Goal: Task Accomplishment & Management: Manage account settings

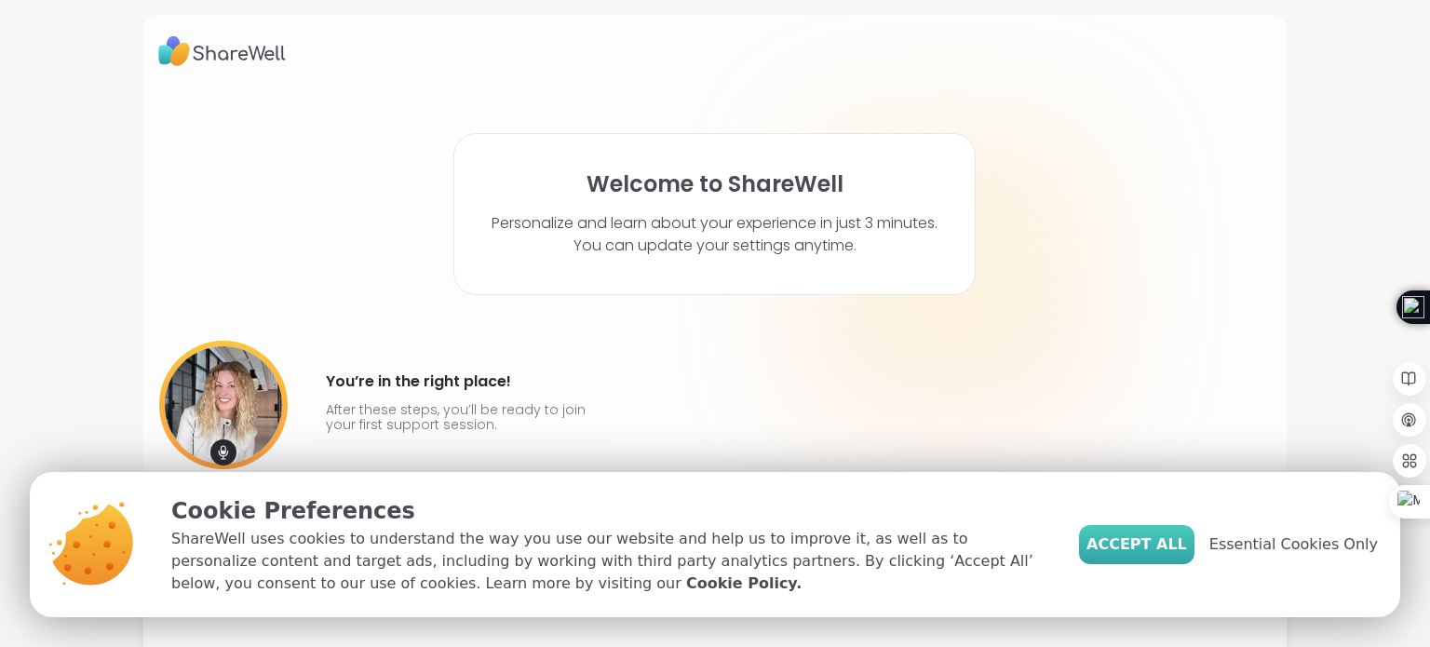
click at [1144, 543] on span "Accept All" at bounding box center [1136, 544] width 101 height 22
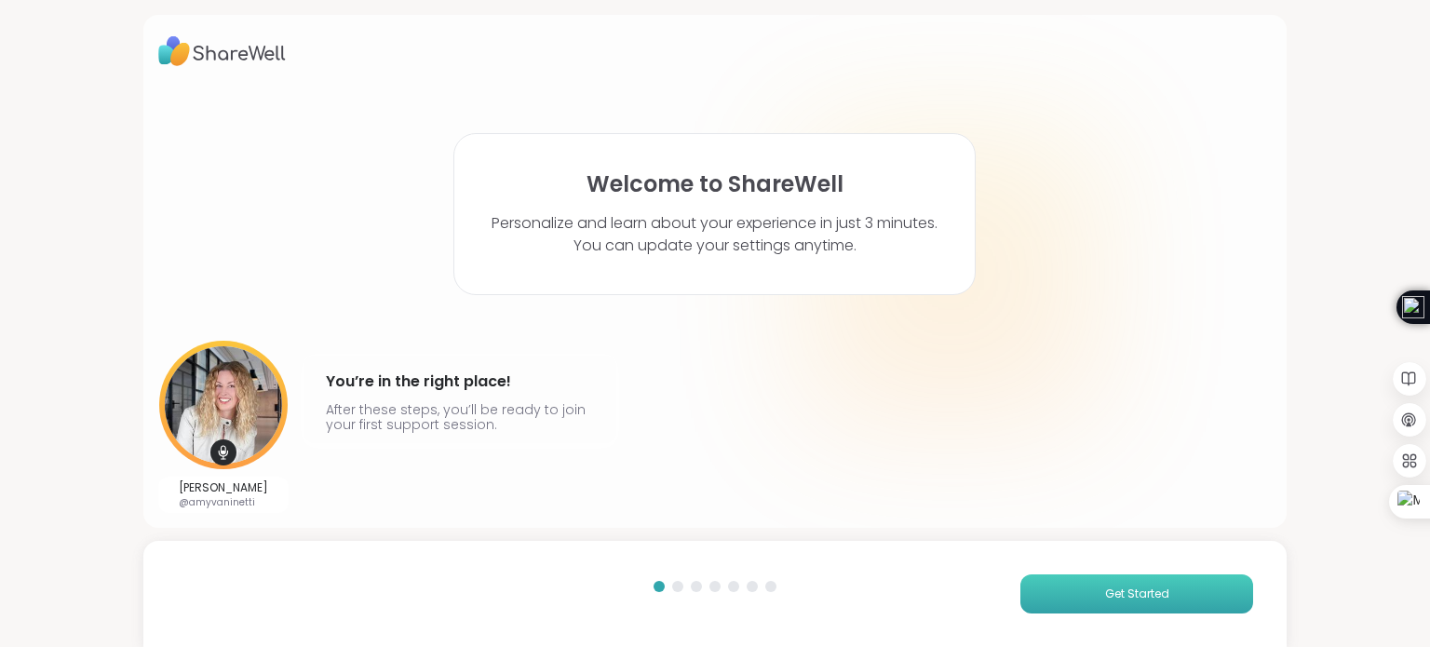
click at [1119, 592] on span "Get Started" at bounding box center [1137, 593] width 64 height 17
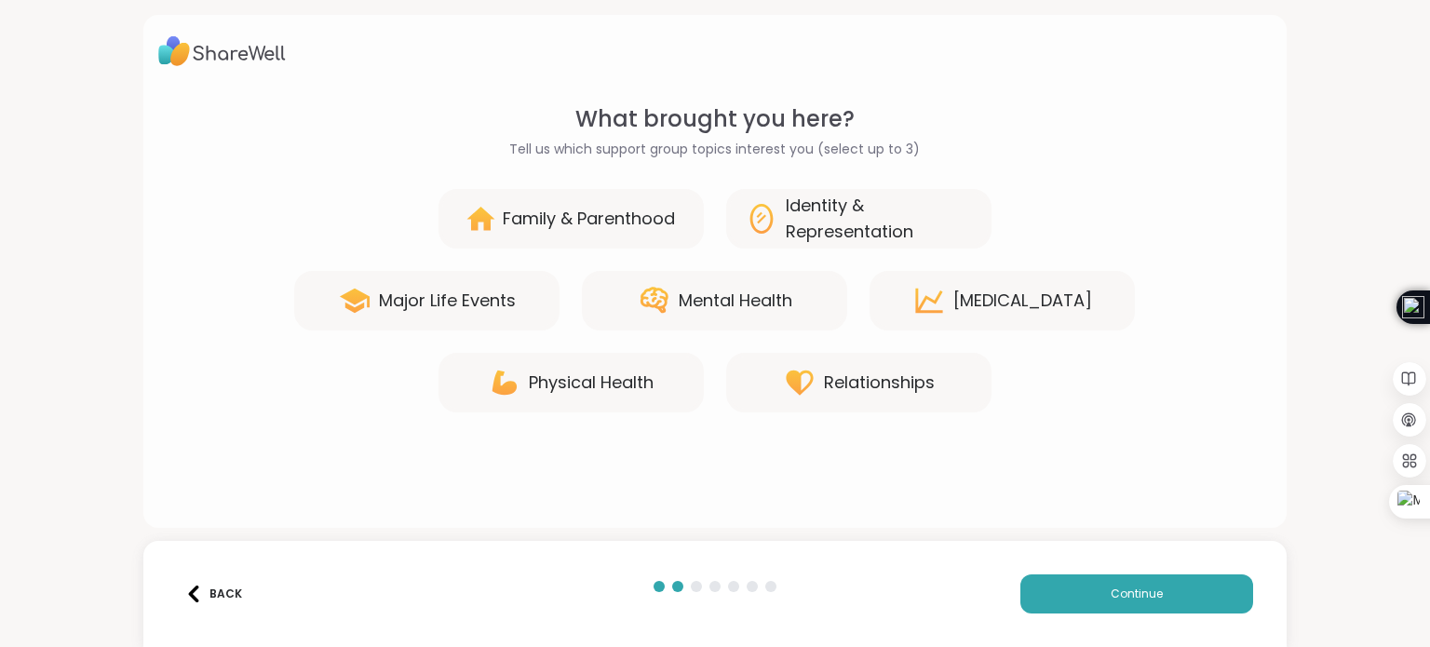
click at [1035, 293] on div "Personal Growth" at bounding box center [1022, 301] width 139 height 26
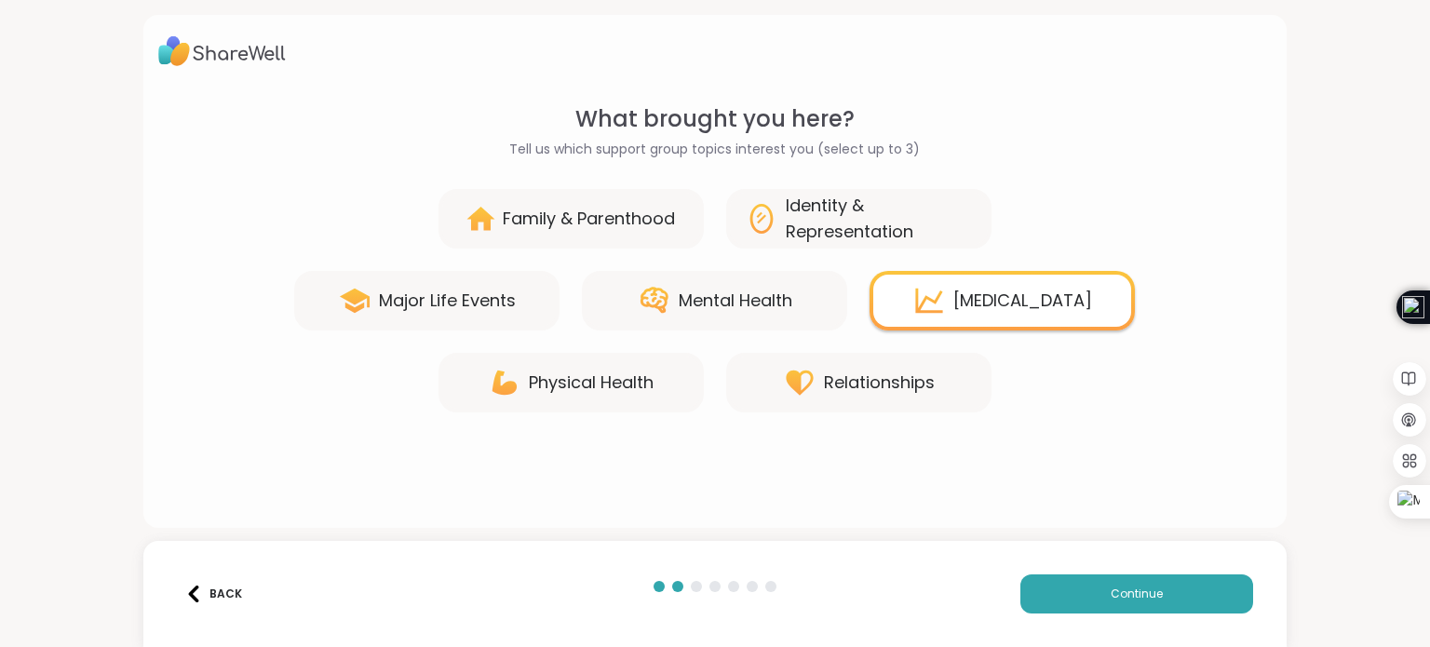
click at [801, 381] on icon at bounding box center [800, 383] width 34 height 34
click at [726, 295] on div "Mental Health" at bounding box center [736, 301] width 114 height 26
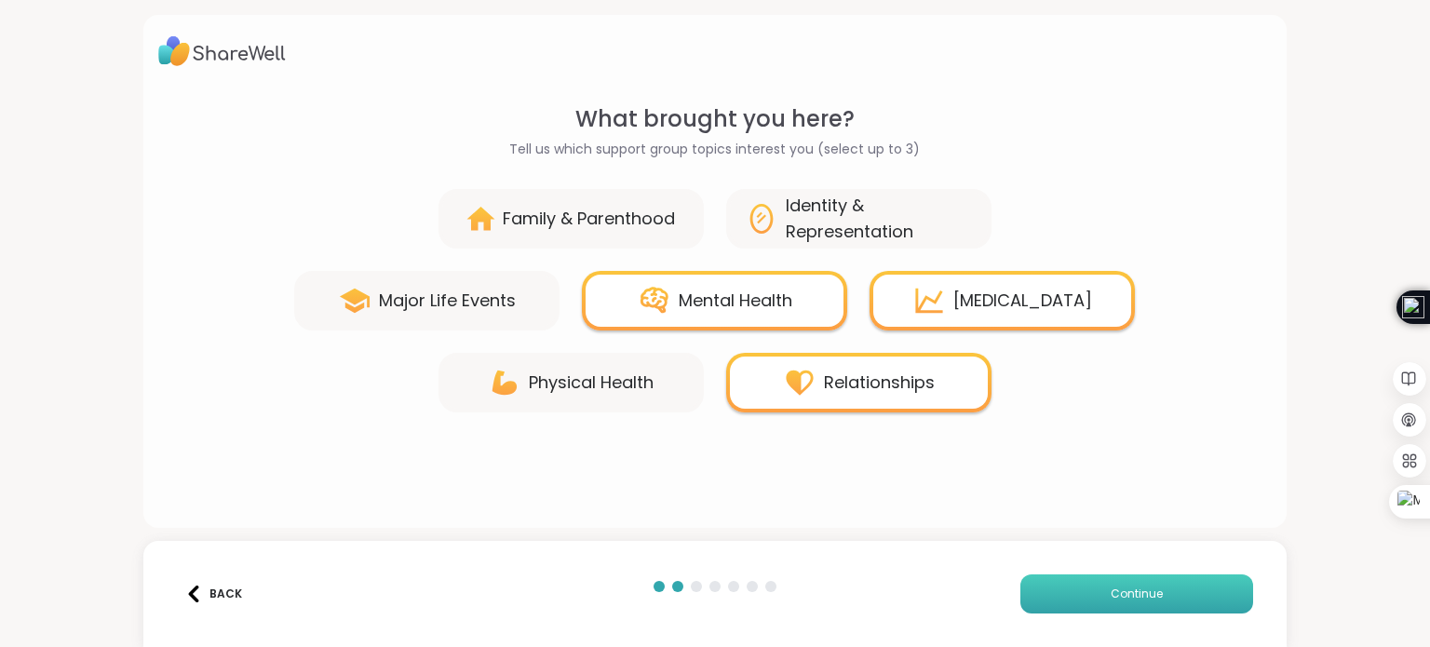
click at [1067, 588] on button "Continue" at bounding box center [1136, 593] width 233 height 39
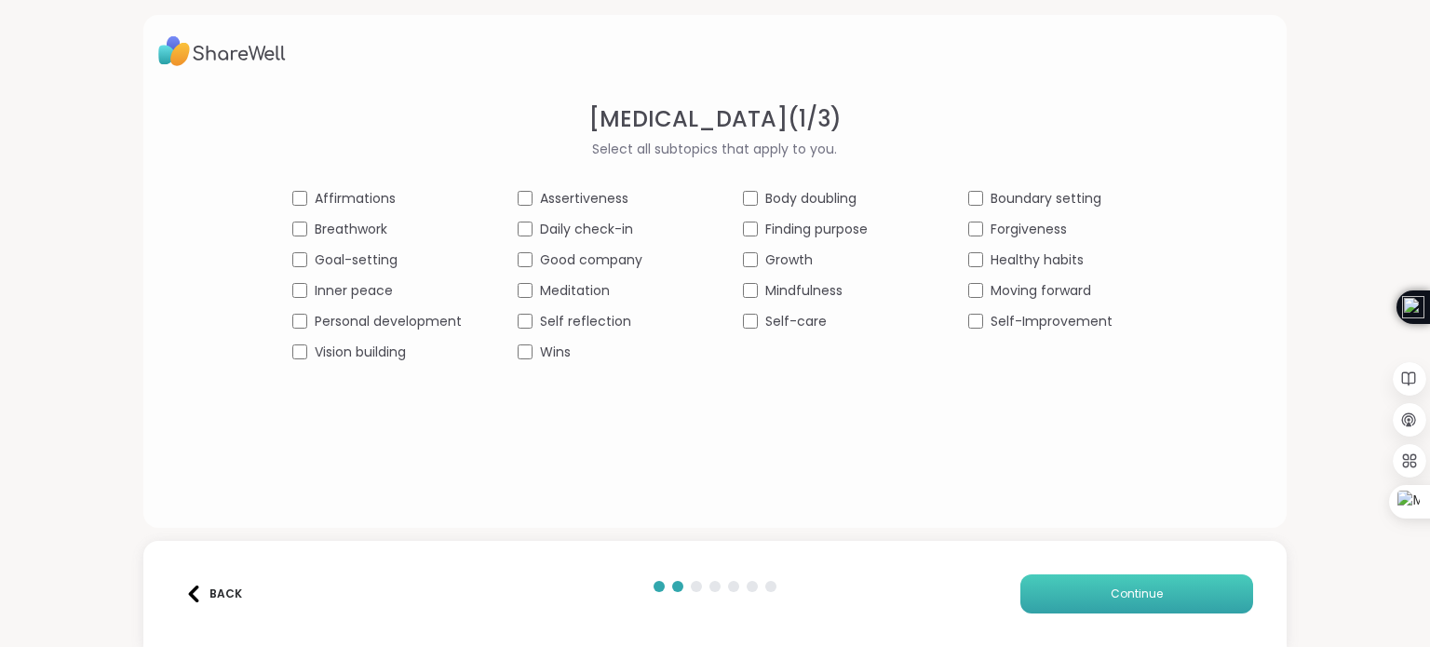
click at [1072, 585] on button "Continue" at bounding box center [1136, 593] width 233 height 39
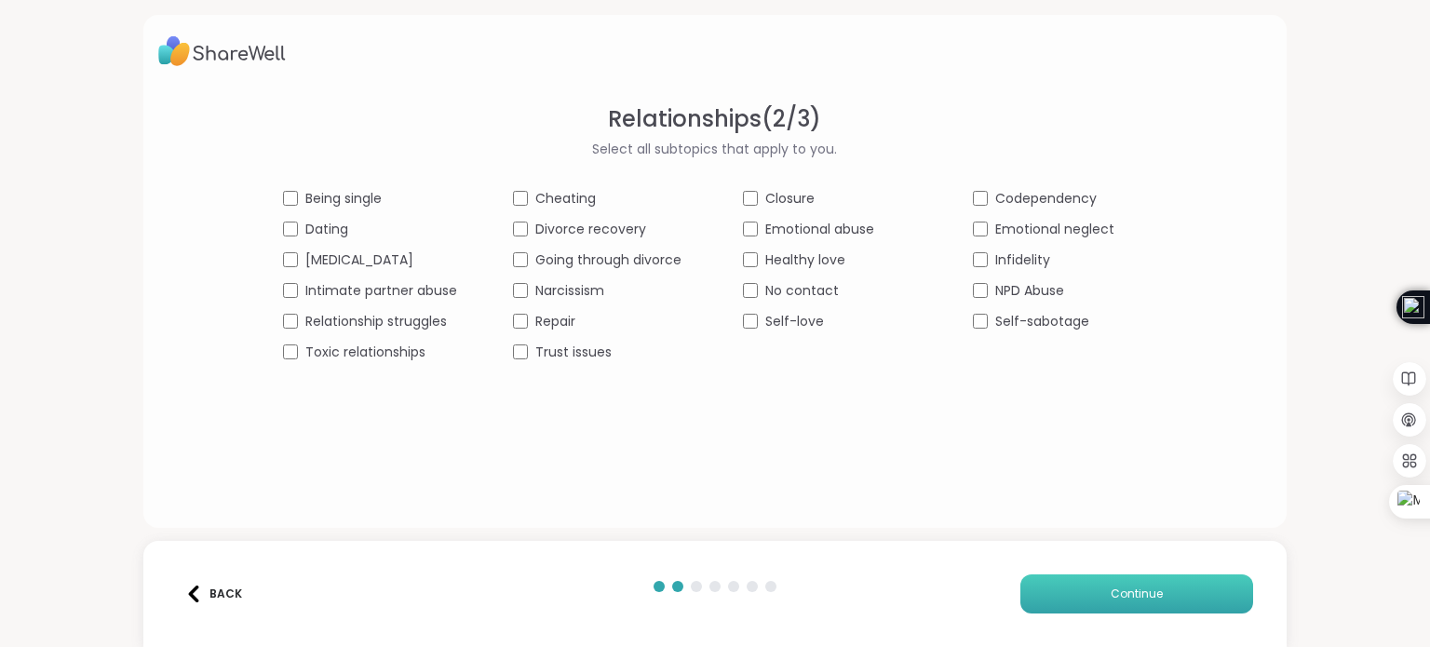
click at [1041, 594] on button "Continue" at bounding box center [1136, 593] width 233 height 39
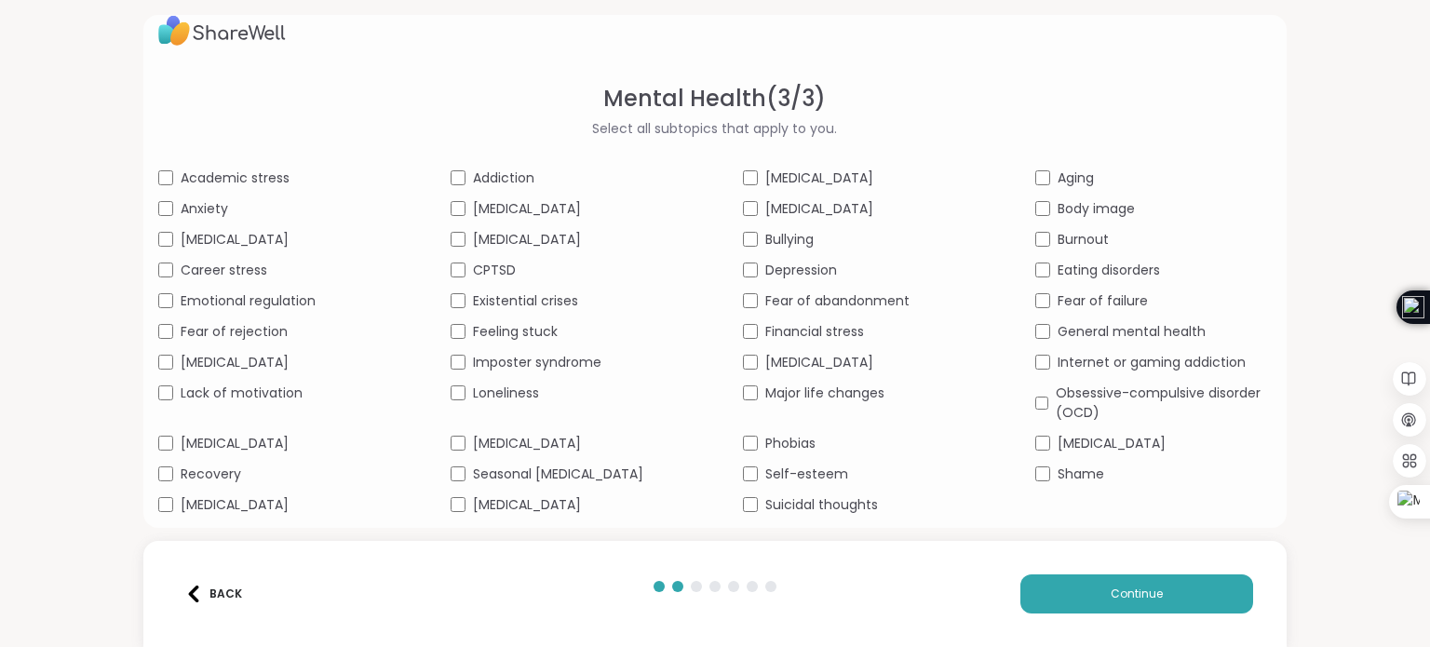
scroll to position [36, 0]
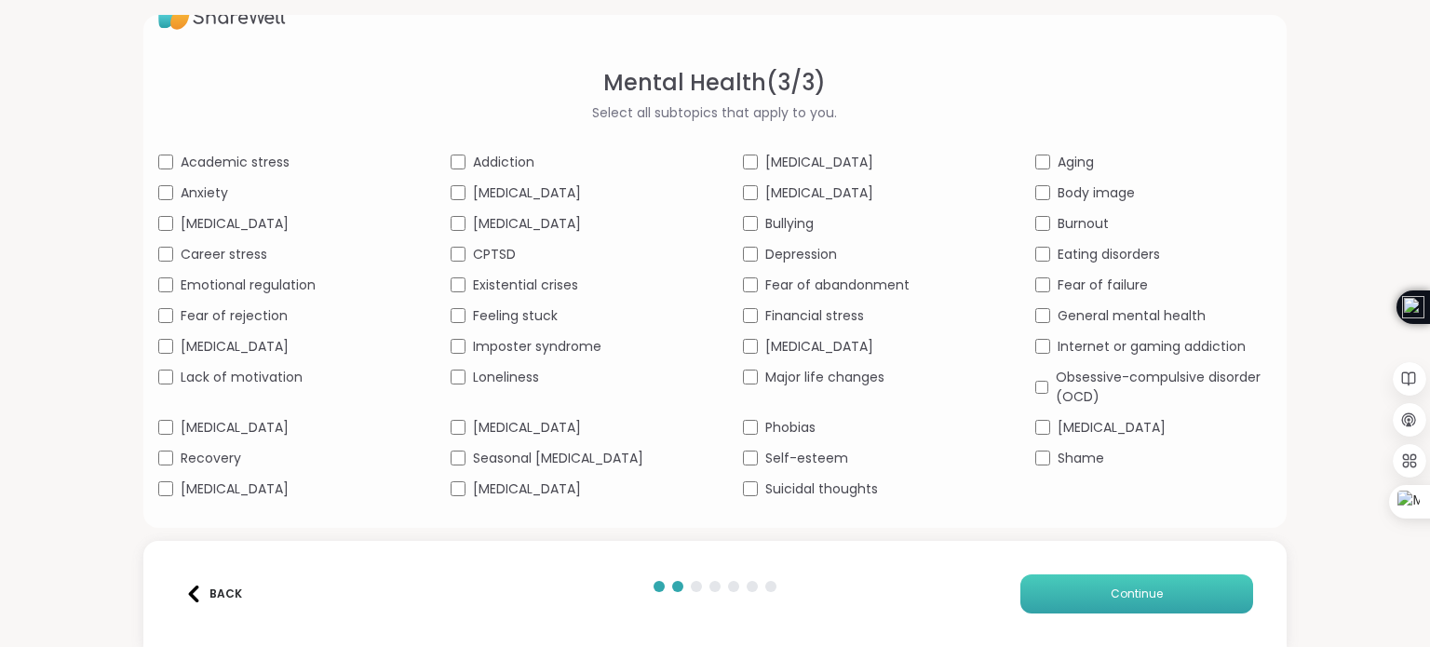
click at [1088, 589] on button "Continue" at bounding box center [1136, 593] width 233 height 39
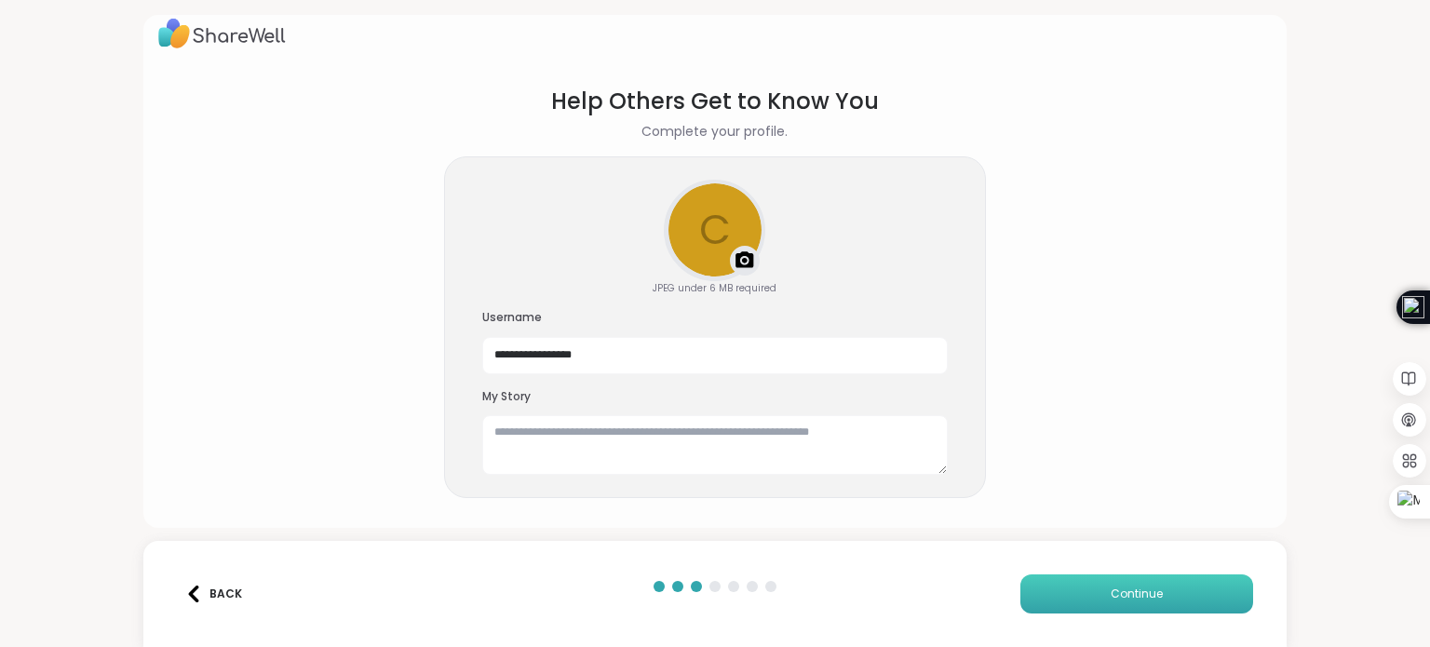
scroll to position [17, 0]
click at [1120, 584] on button "Continue" at bounding box center [1136, 593] width 233 height 39
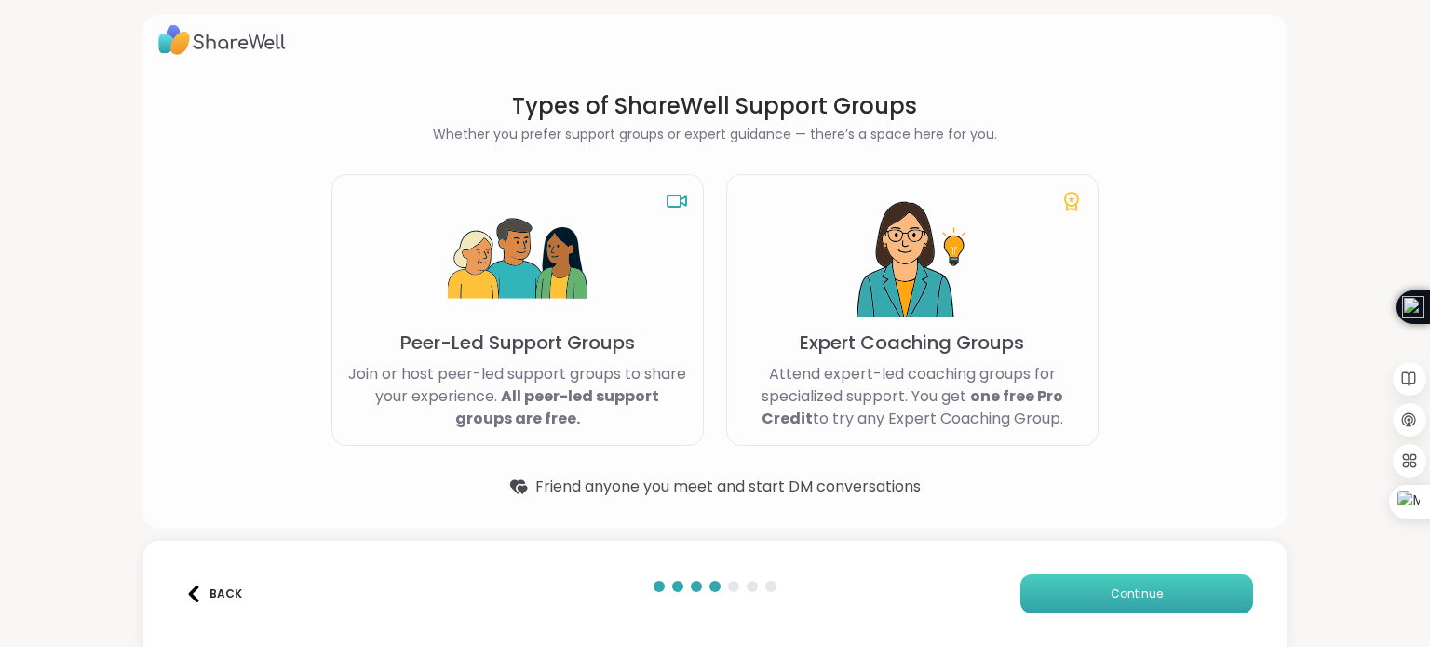
scroll to position [10, 0]
click at [1117, 583] on button "Continue" at bounding box center [1136, 593] width 233 height 39
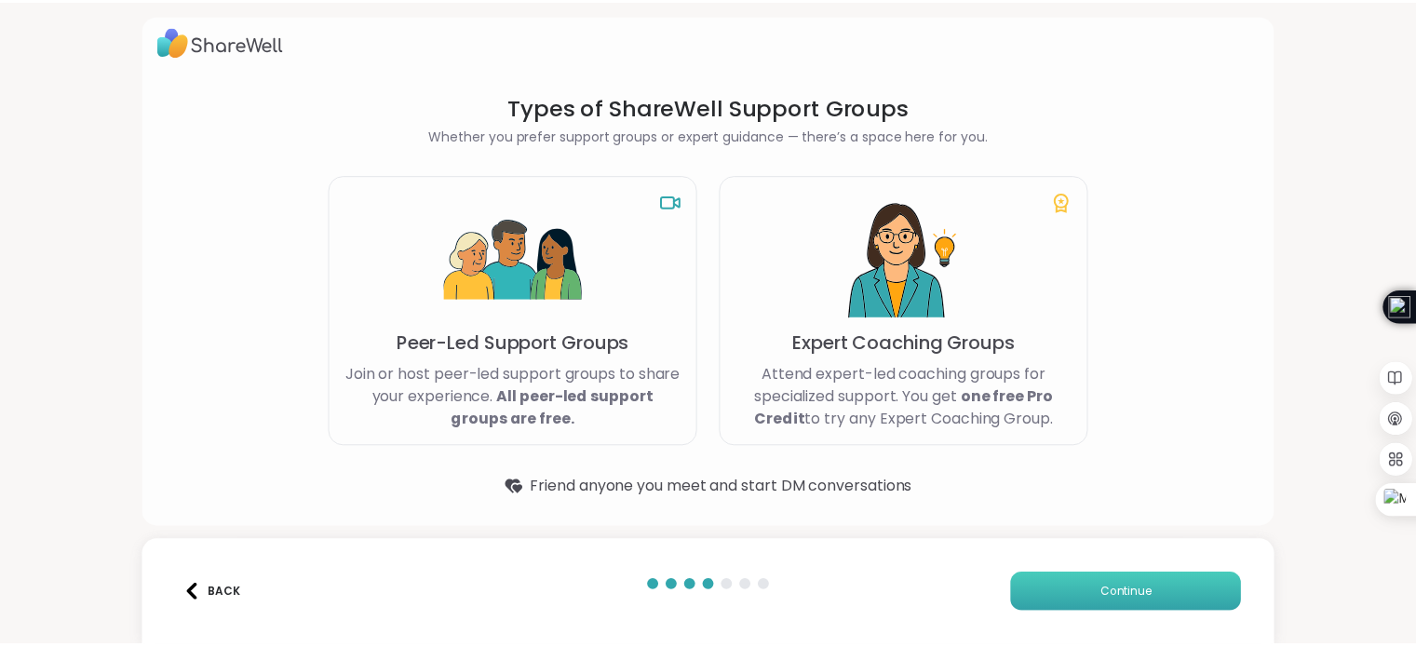
scroll to position [0, 0]
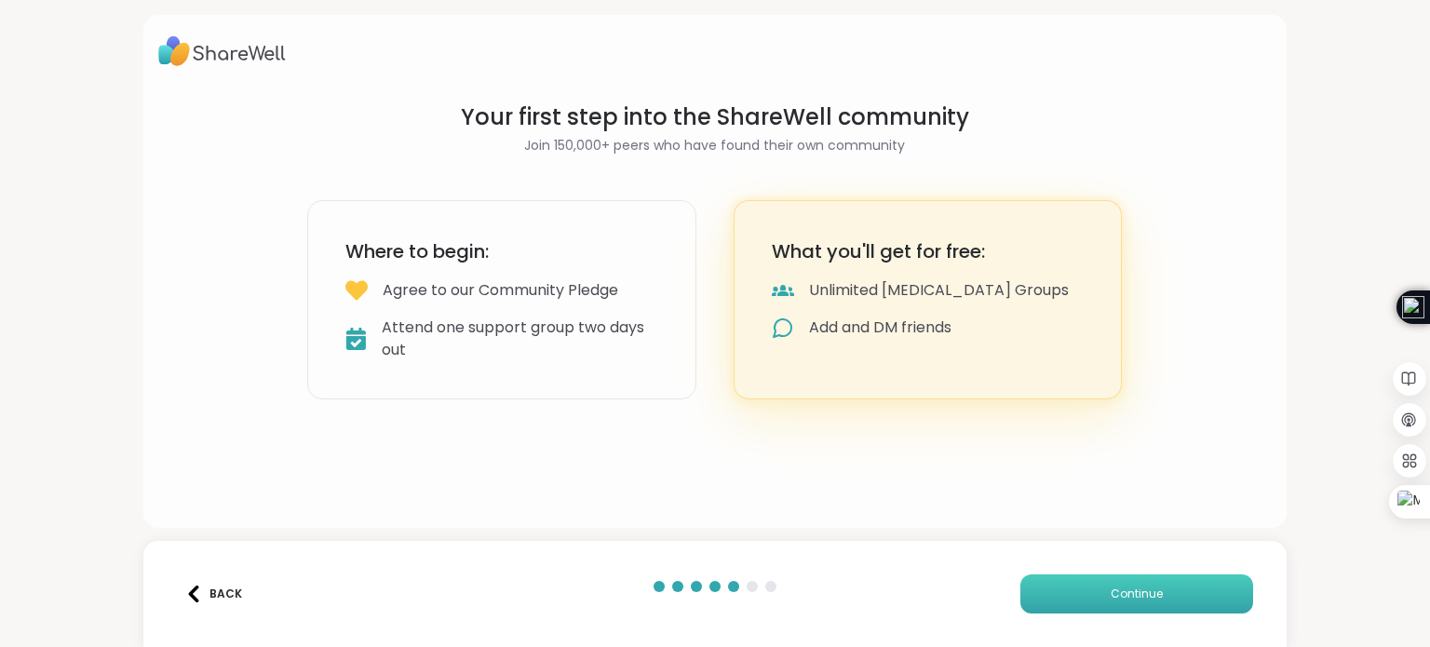
click at [1117, 583] on button "Continue" at bounding box center [1136, 593] width 233 height 39
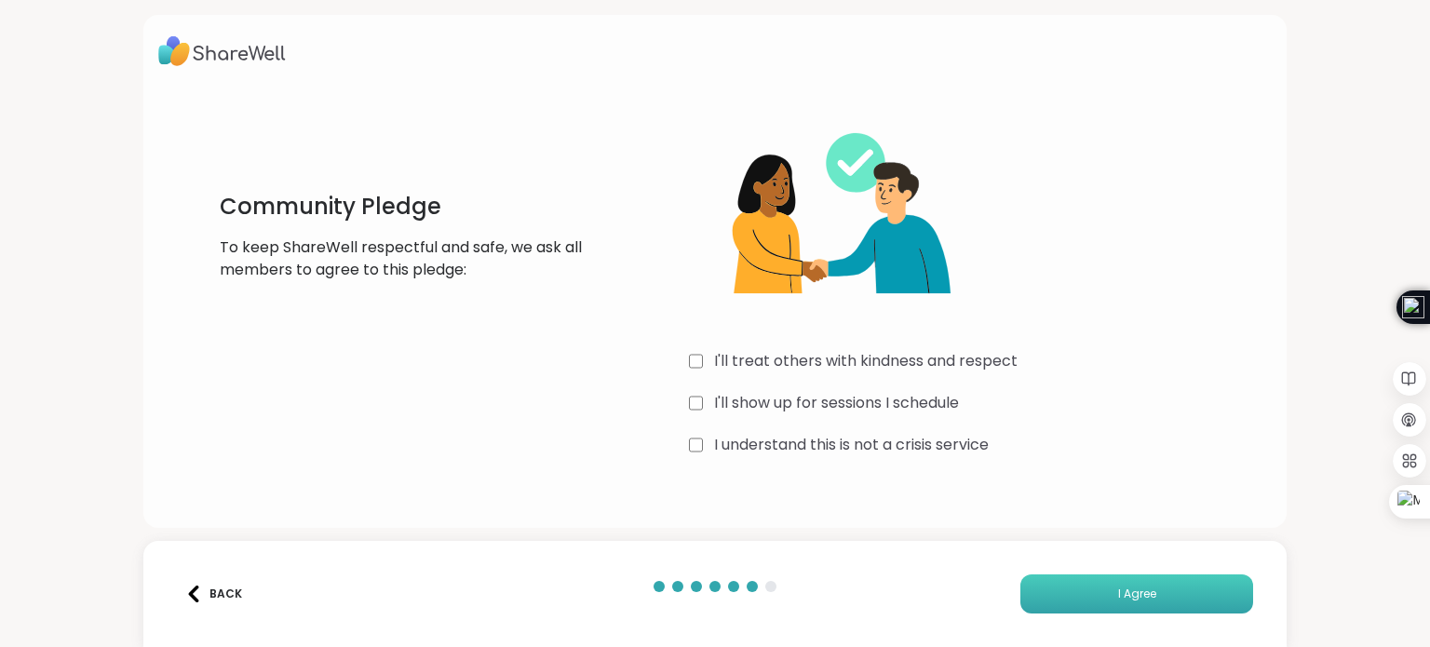
click at [1051, 586] on button "I Agree" at bounding box center [1136, 593] width 233 height 39
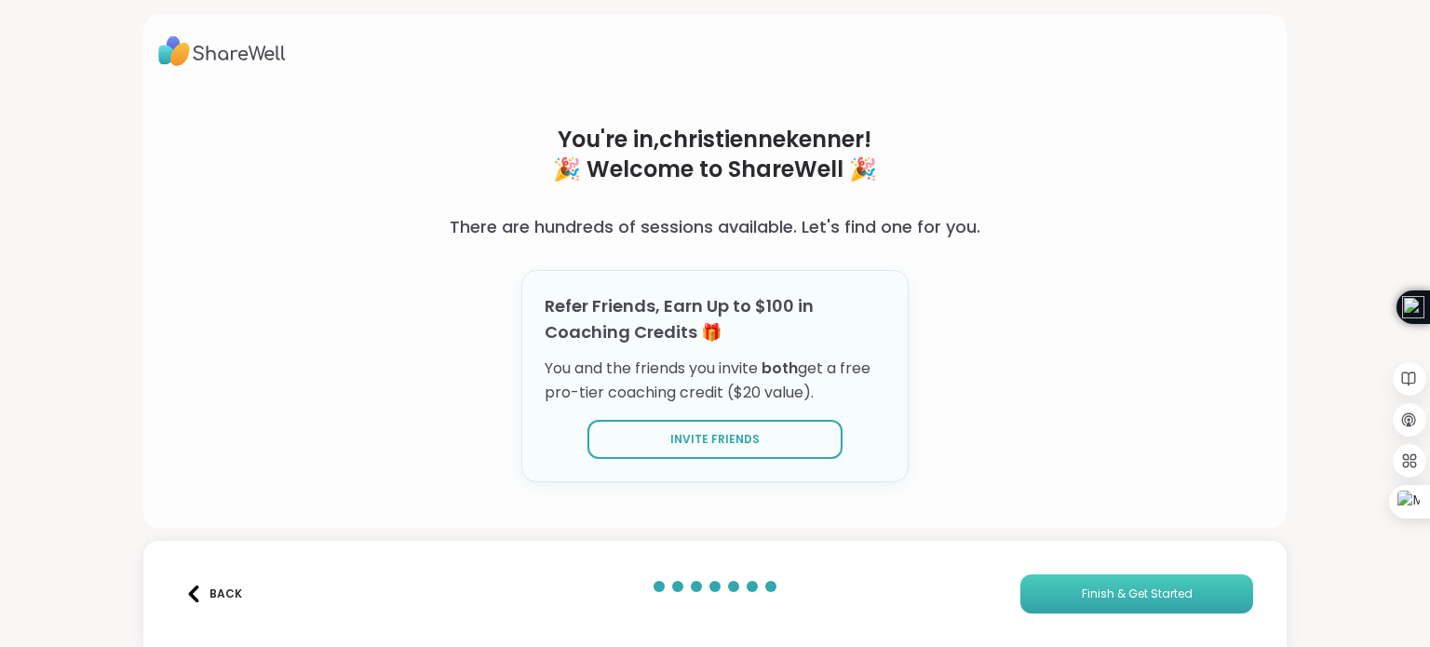
click at [1082, 585] on span "Finish & Get Started" at bounding box center [1137, 593] width 111 height 17
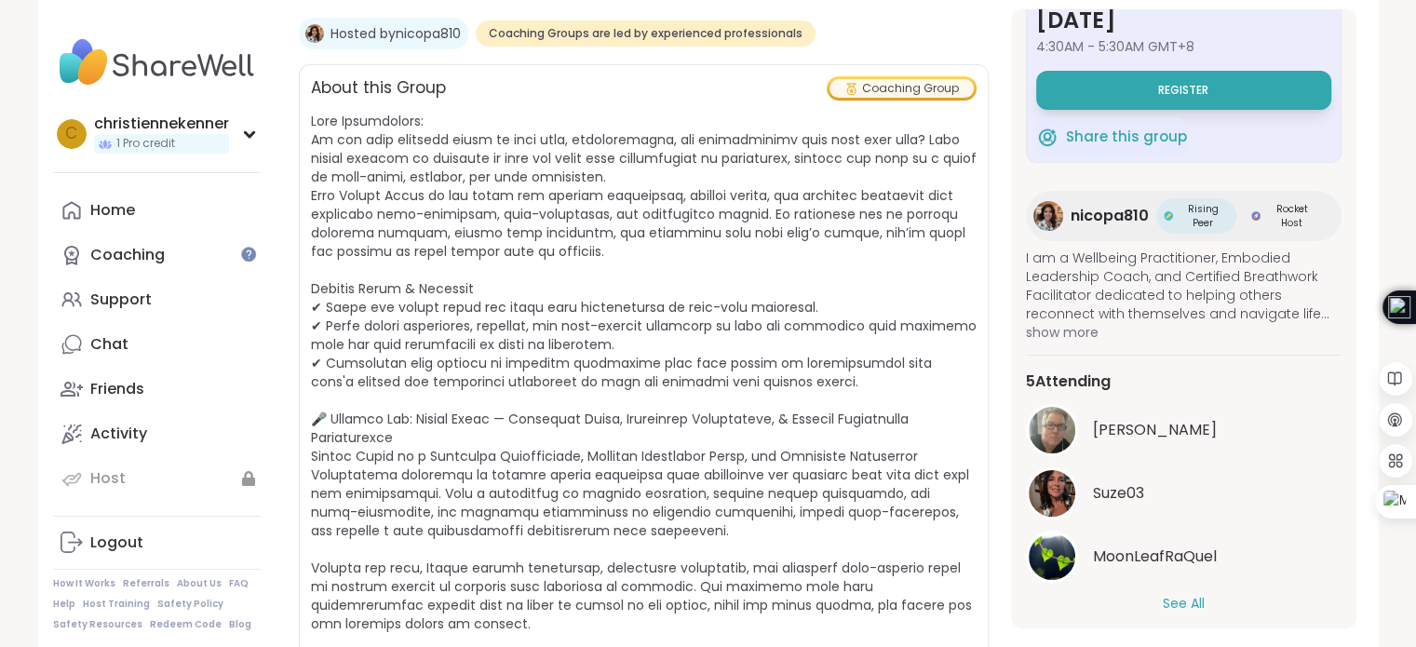
scroll to position [101, 0]
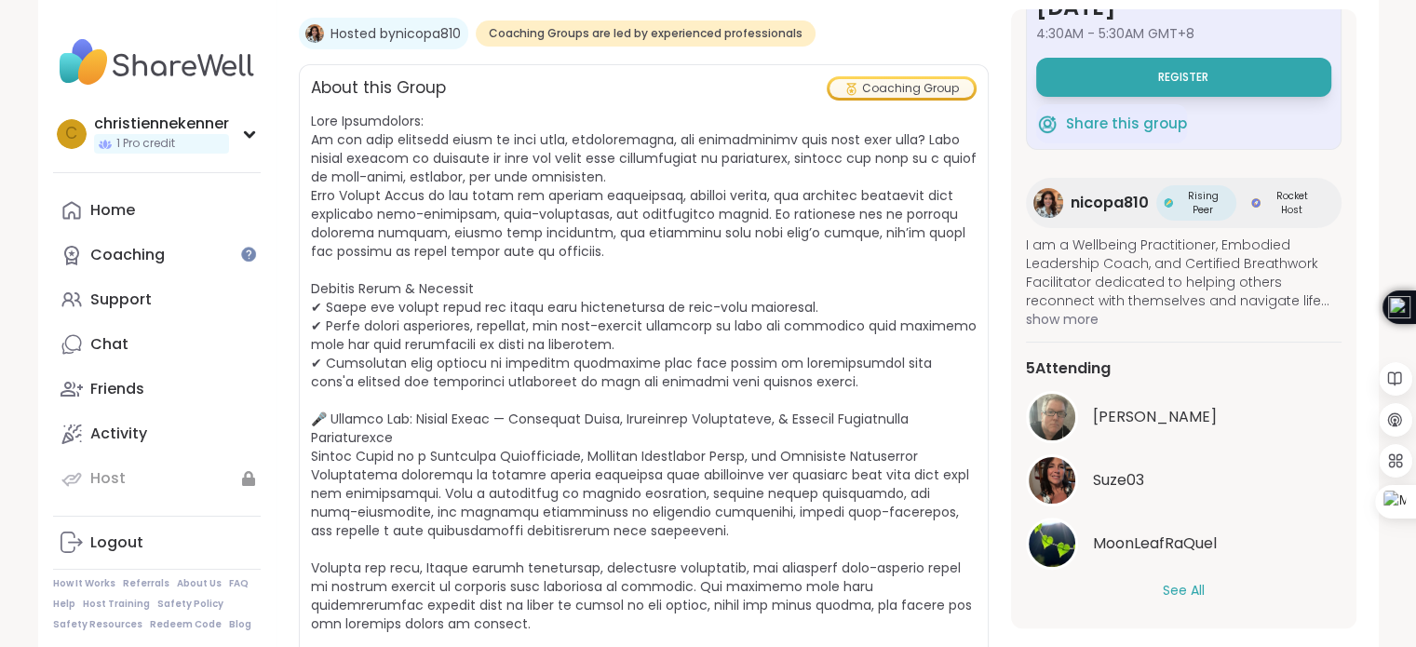
click at [1178, 586] on button "See All" at bounding box center [1184, 591] width 42 height 20
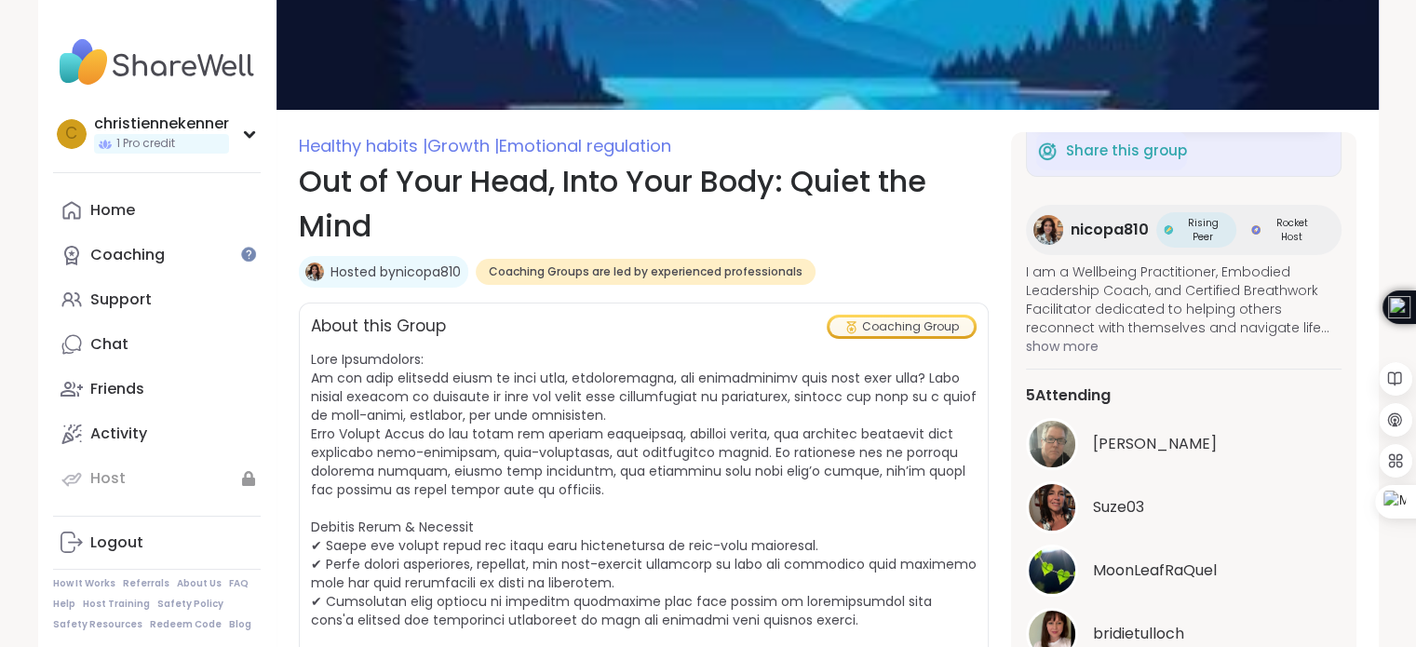
scroll to position [124, 0]
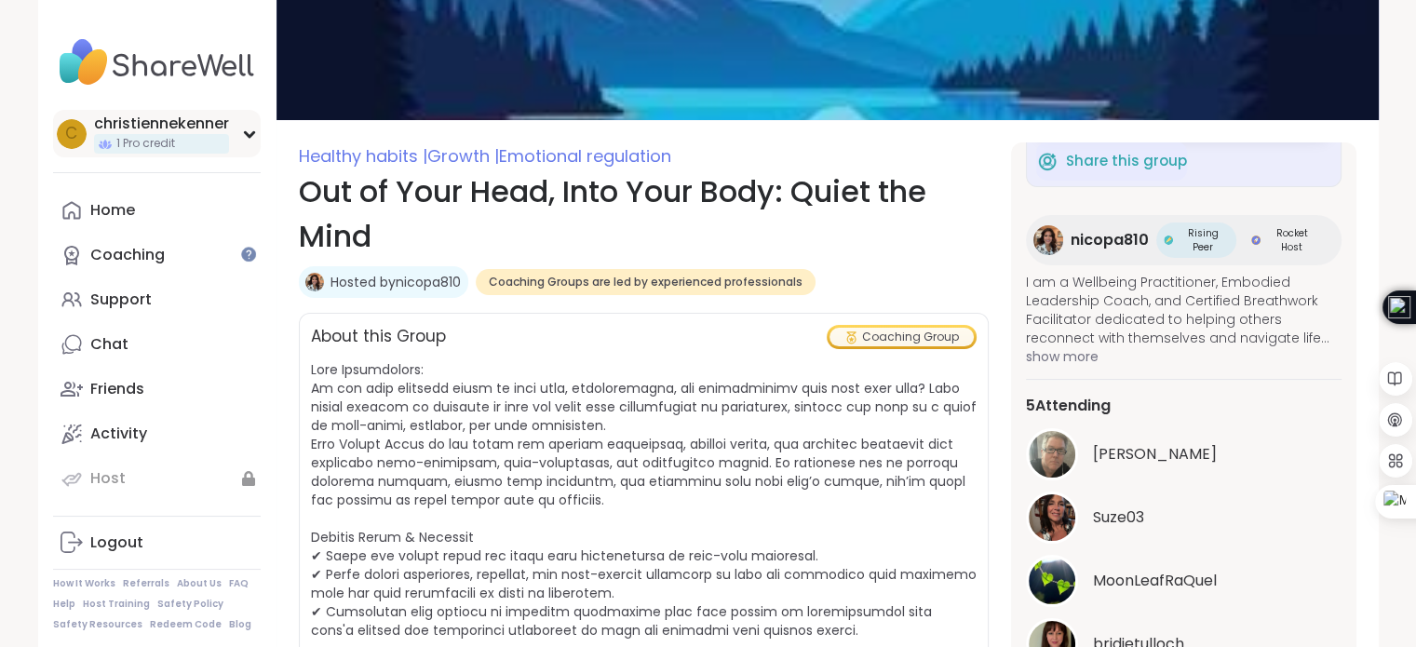
click at [251, 130] on icon at bounding box center [249, 133] width 15 height 9
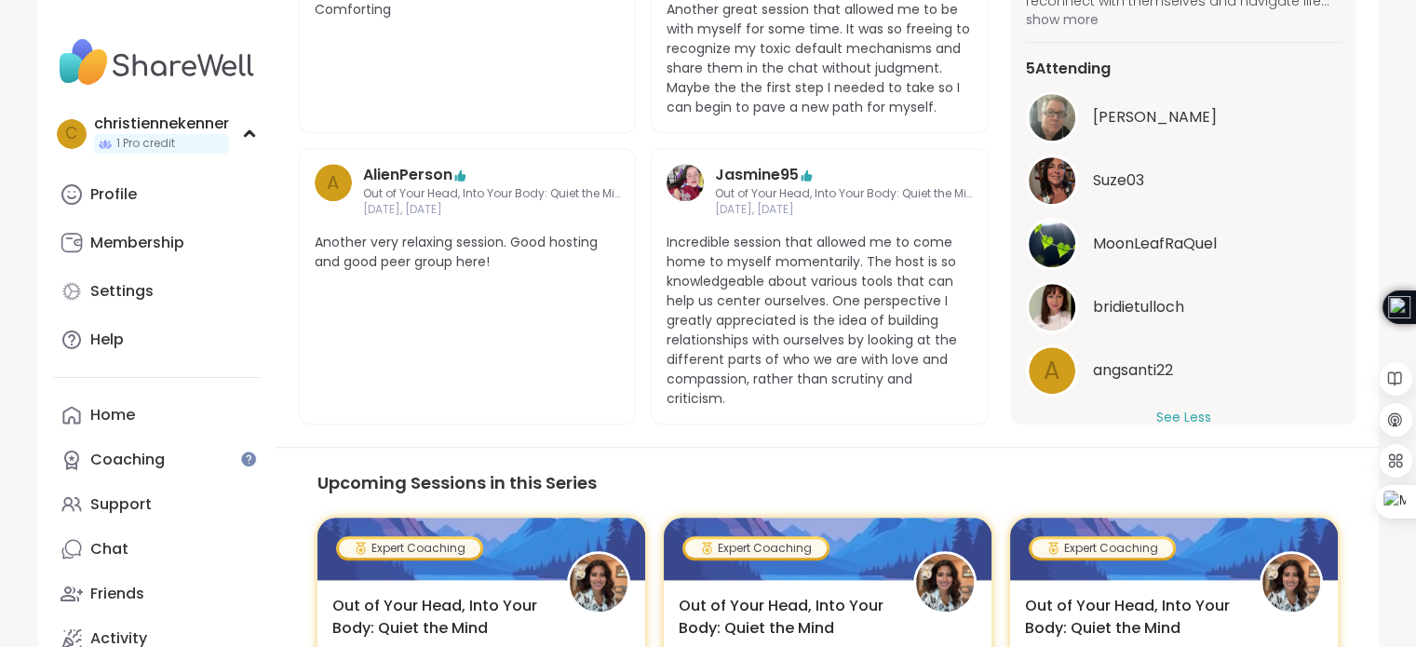
scroll to position [1403, 0]
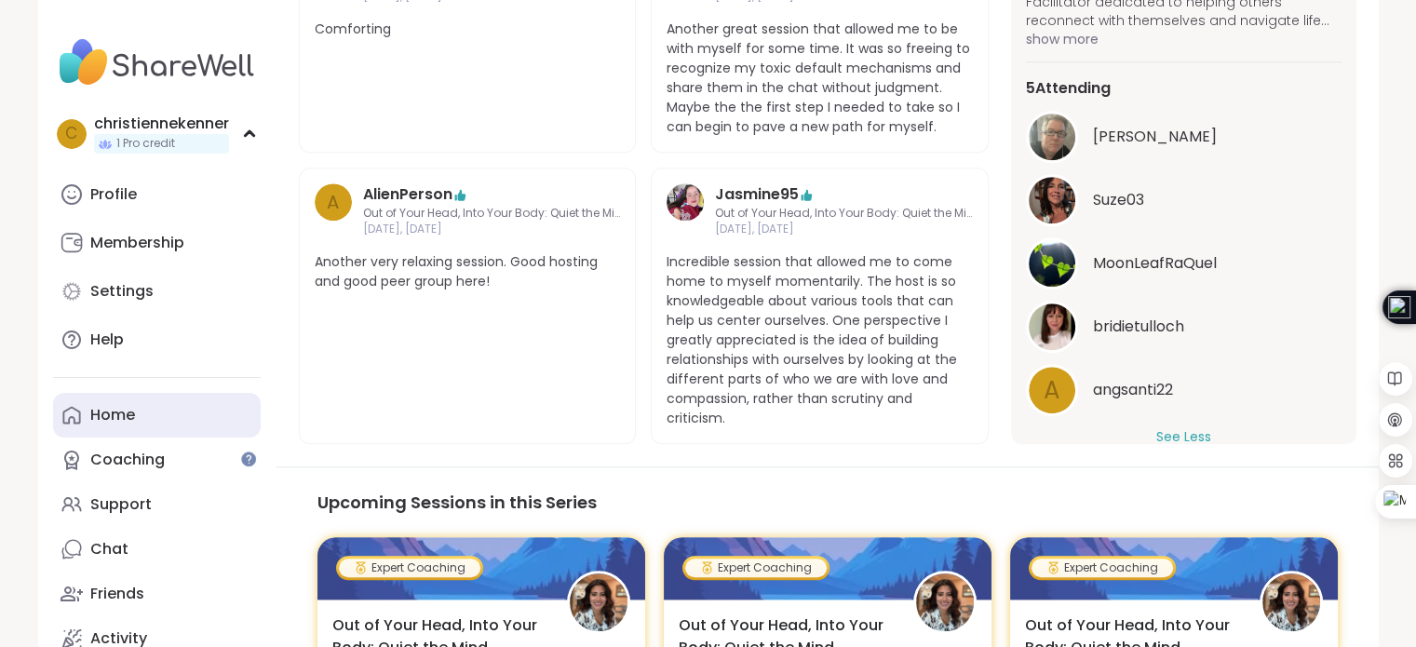
click at [179, 401] on link "Home" at bounding box center [157, 415] width 208 height 45
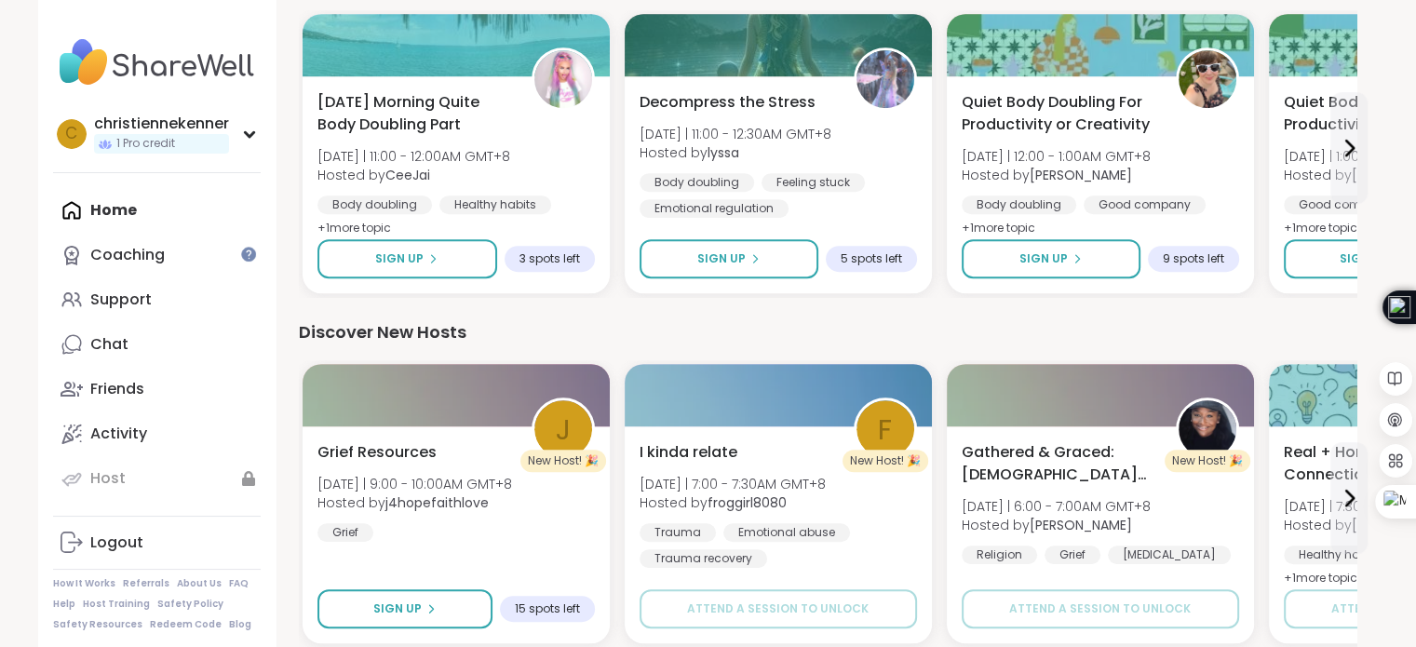
scroll to position [992, 0]
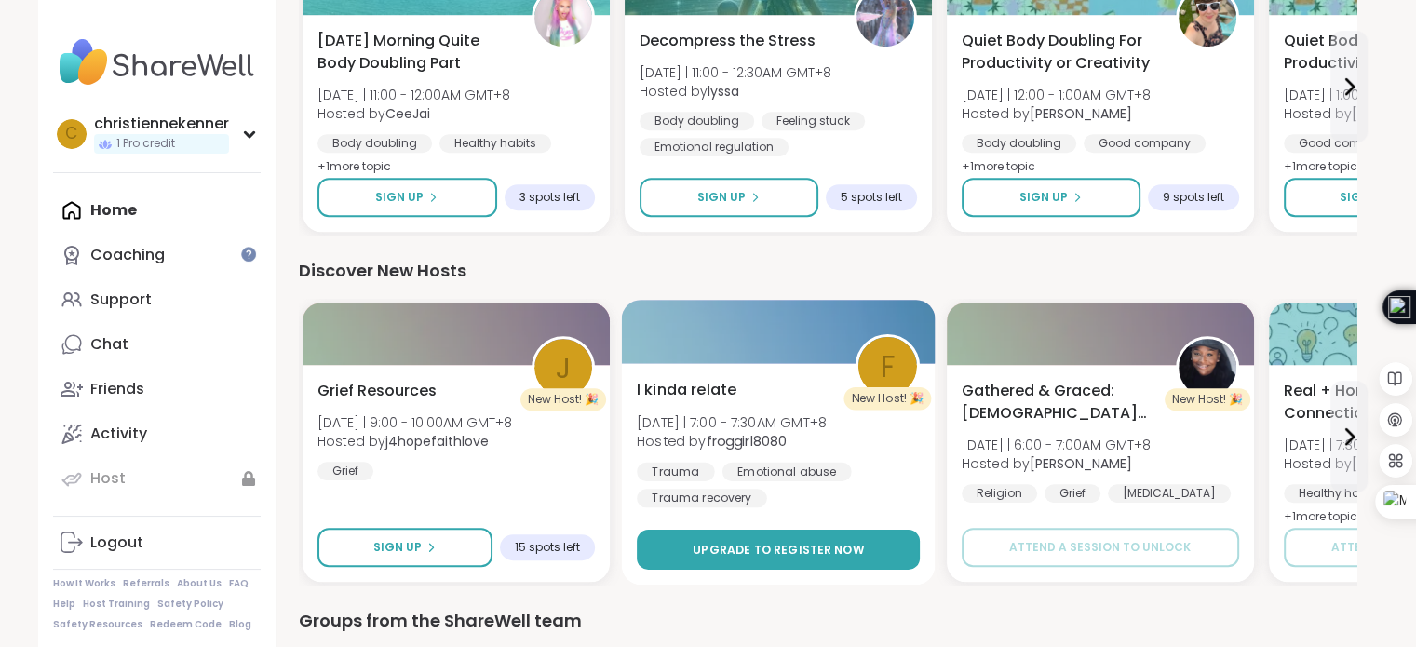
click at [813, 546] on span "Upgrade to register now" at bounding box center [778, 549] width 171 height 17
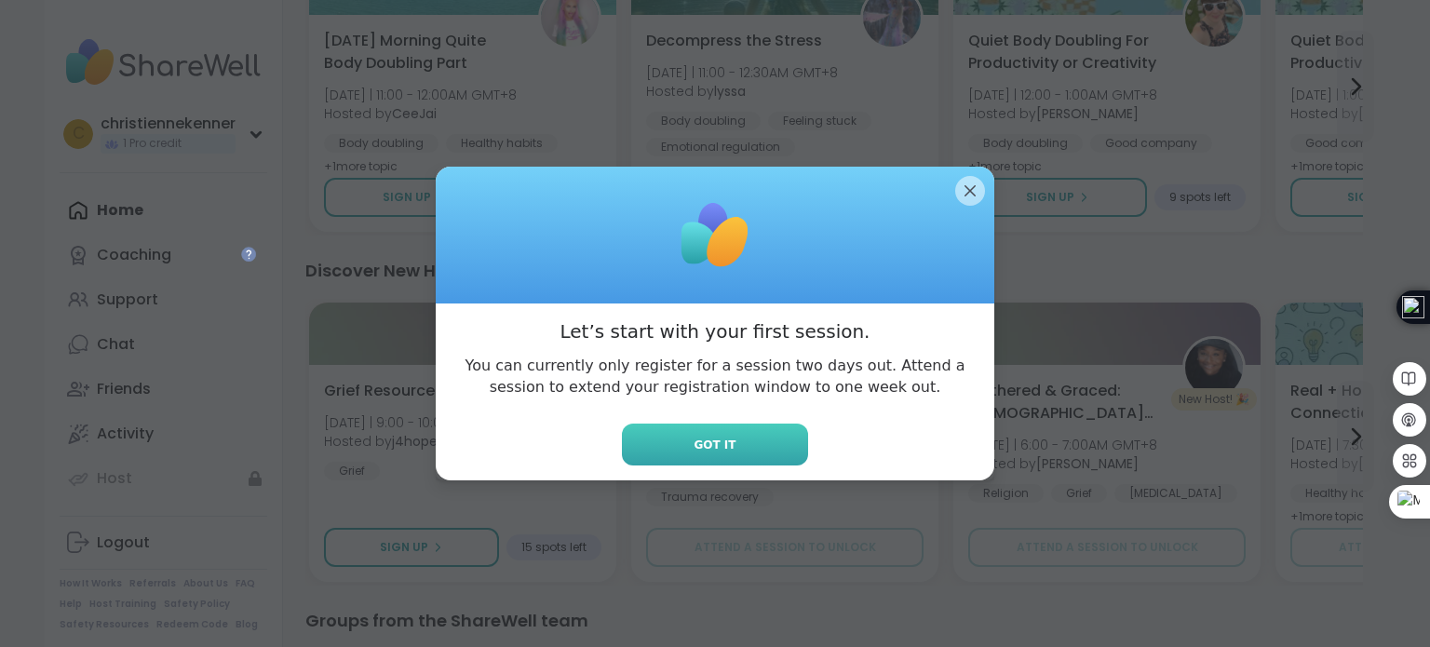
click at [745, 437] on button "Got it" at bounding box center [715, 445] width 186 height 42
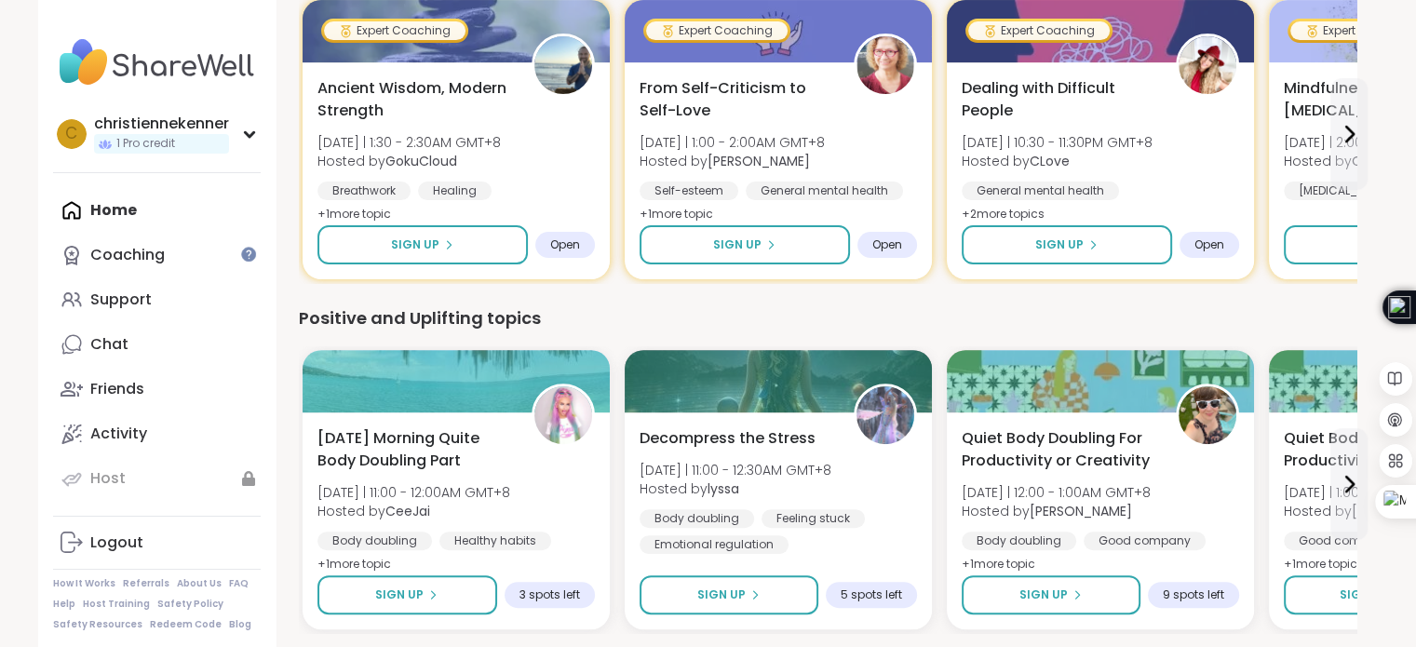
scroll to position [585, 0]
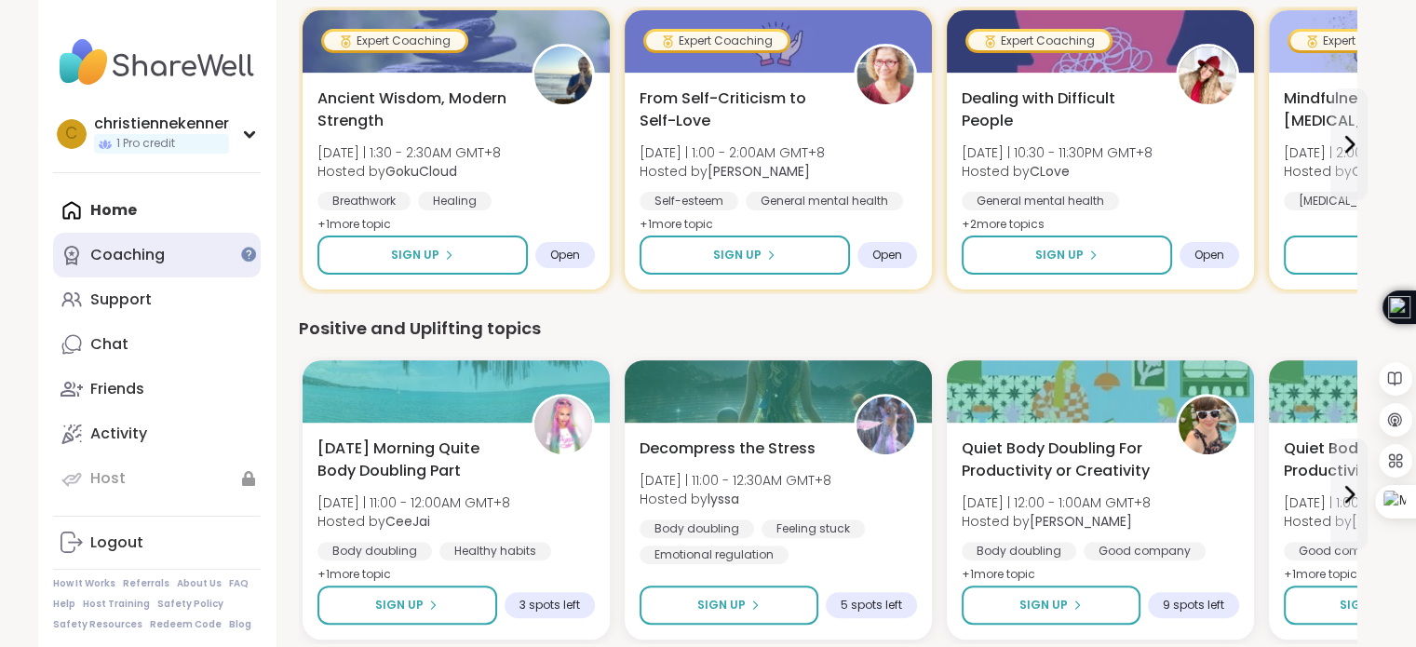
click at [160, 258] on div "Coaching" at bounding box center [127, 255] width 74 height 20
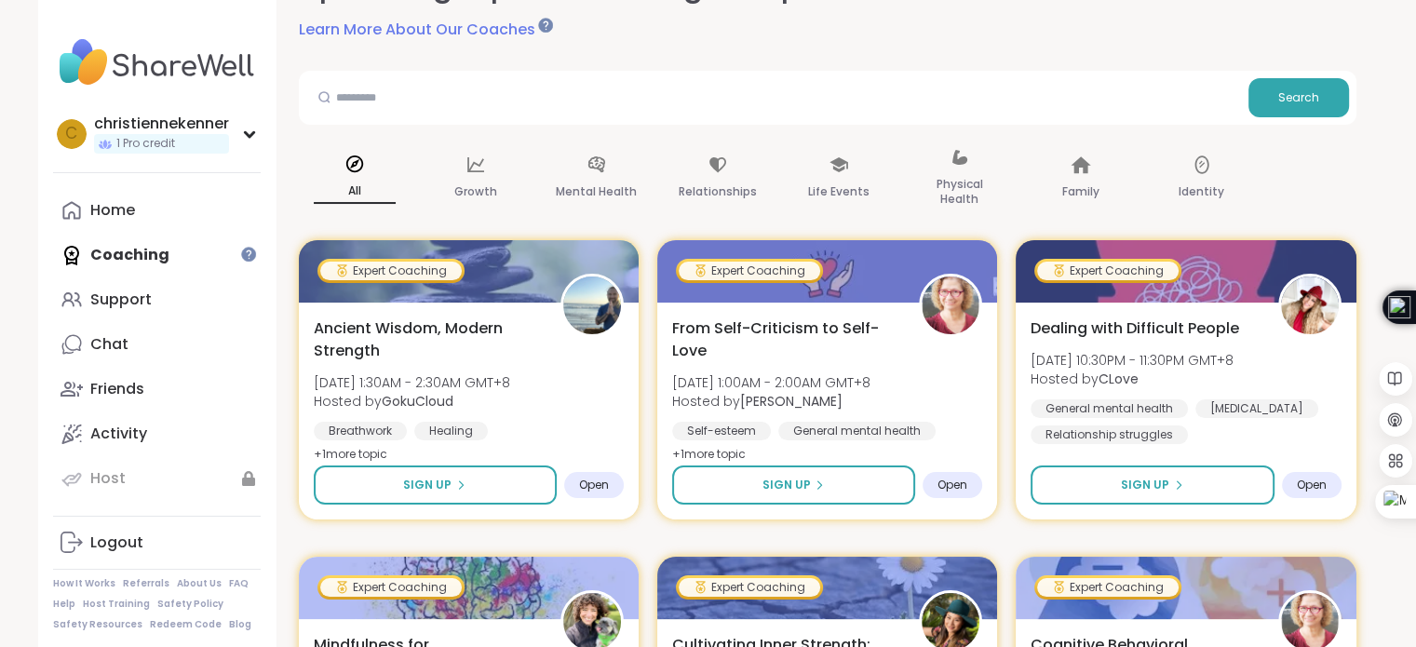
scroll to position [155, 0]
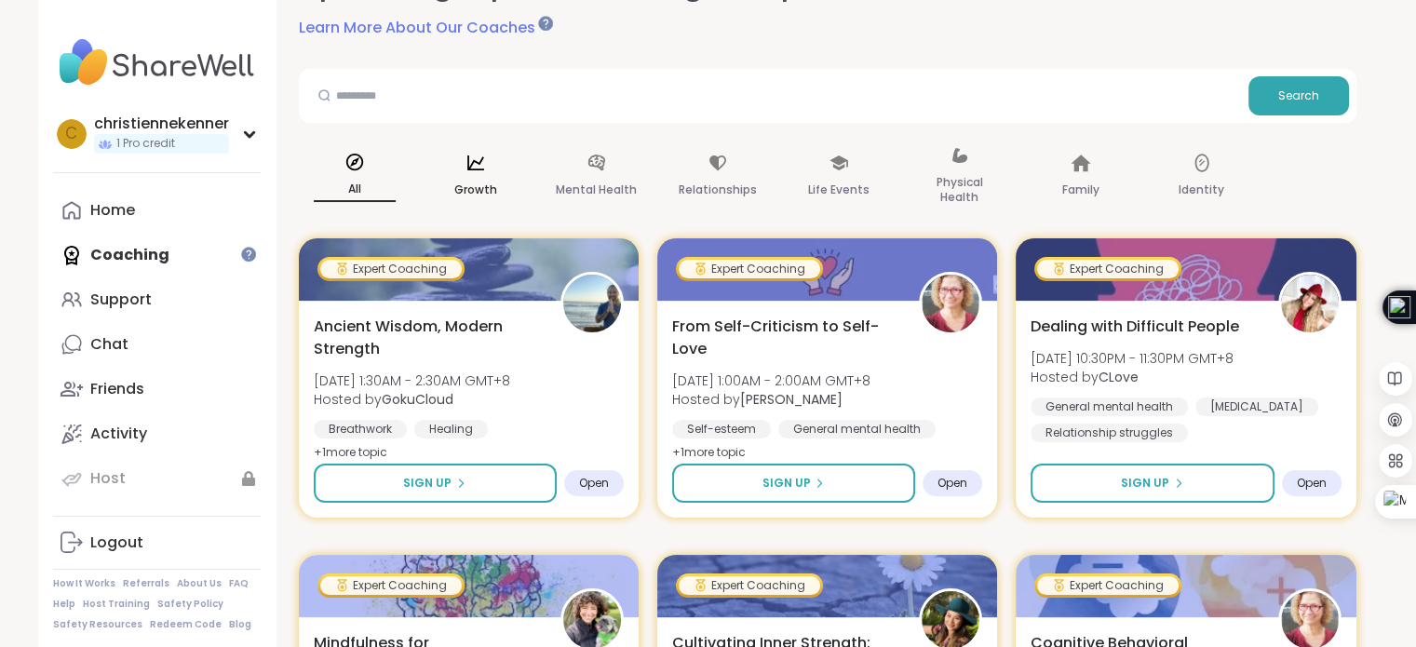
click at [475, 168] on icon at bounding box center [475, 163] width 20 height 20
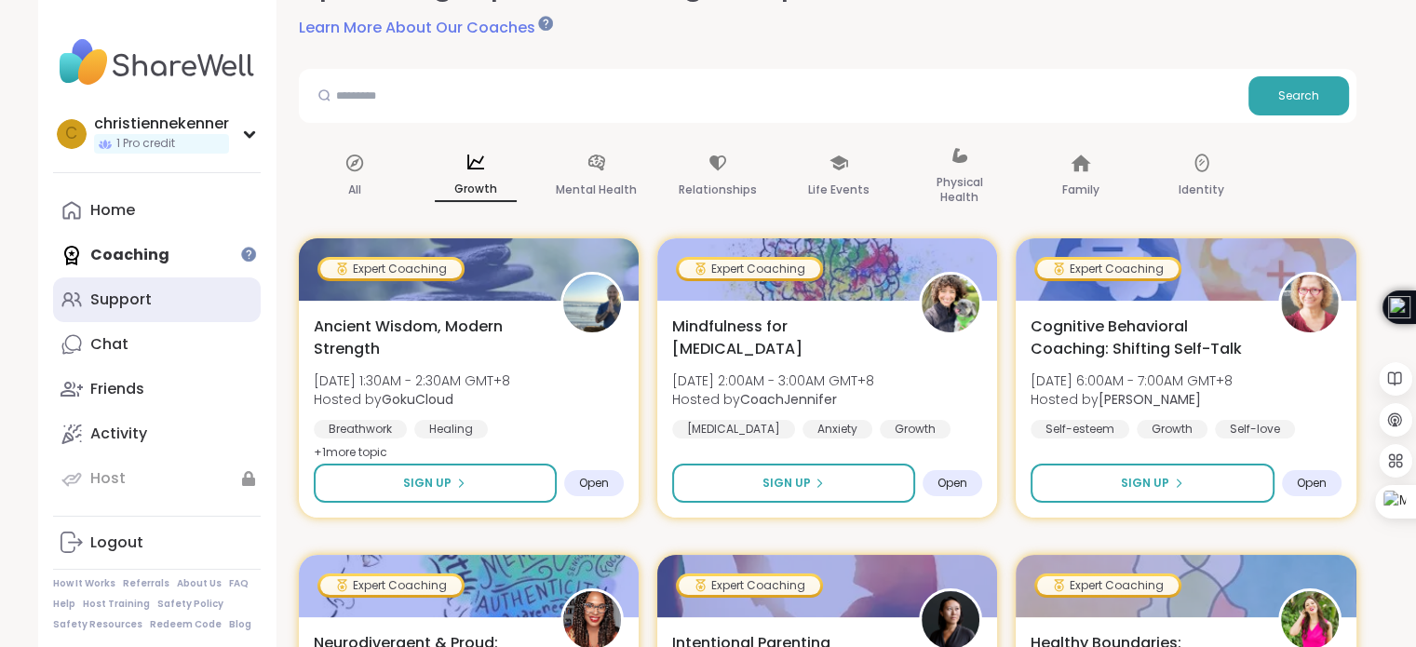
click at [141, 301] on div "Support" at bounding box center [120, 299] width 61 height 20
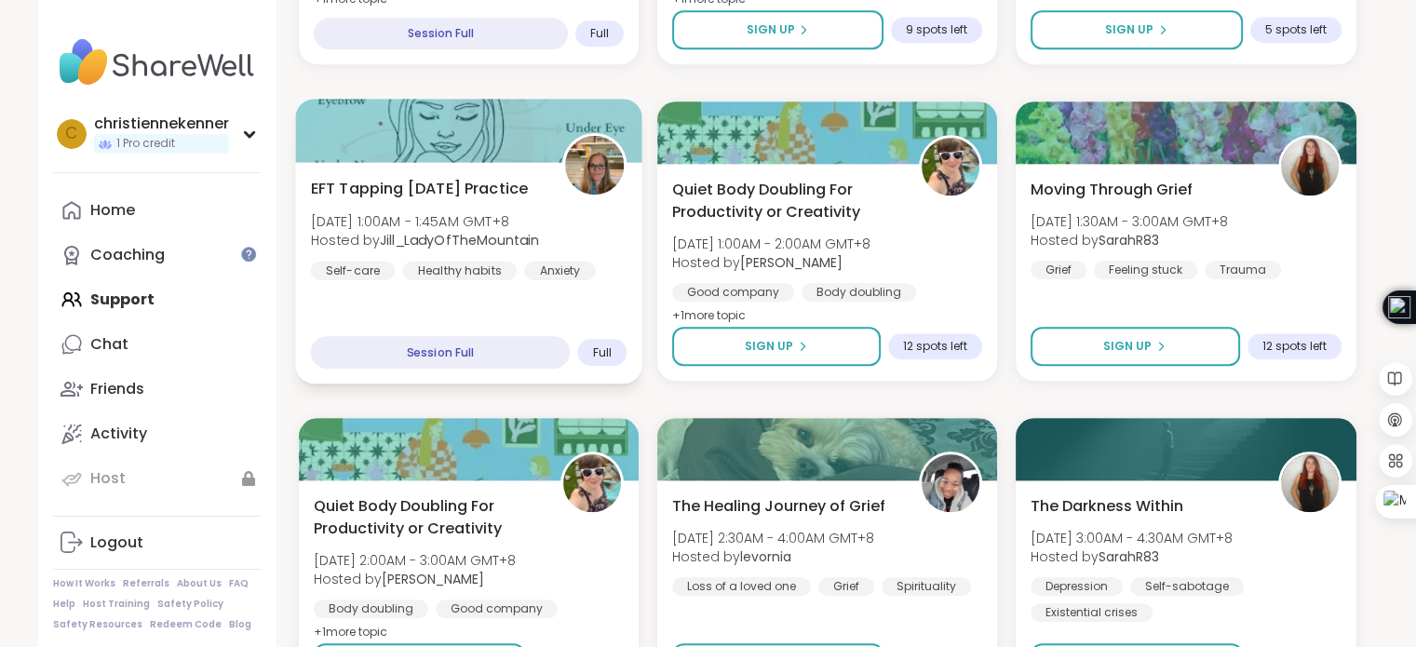
scroll to position [1551, 0]
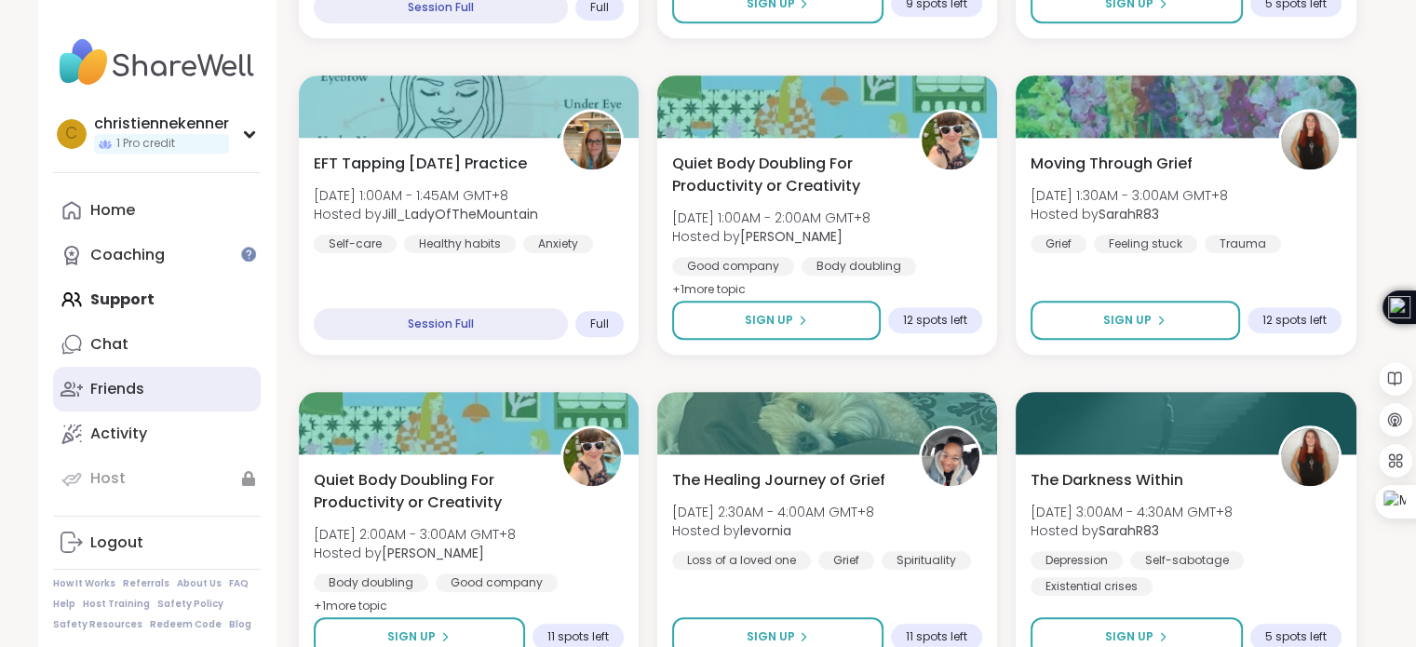
click at [125, 384] on div "Friends" at bounding box center [117, 389] width 54 height 20
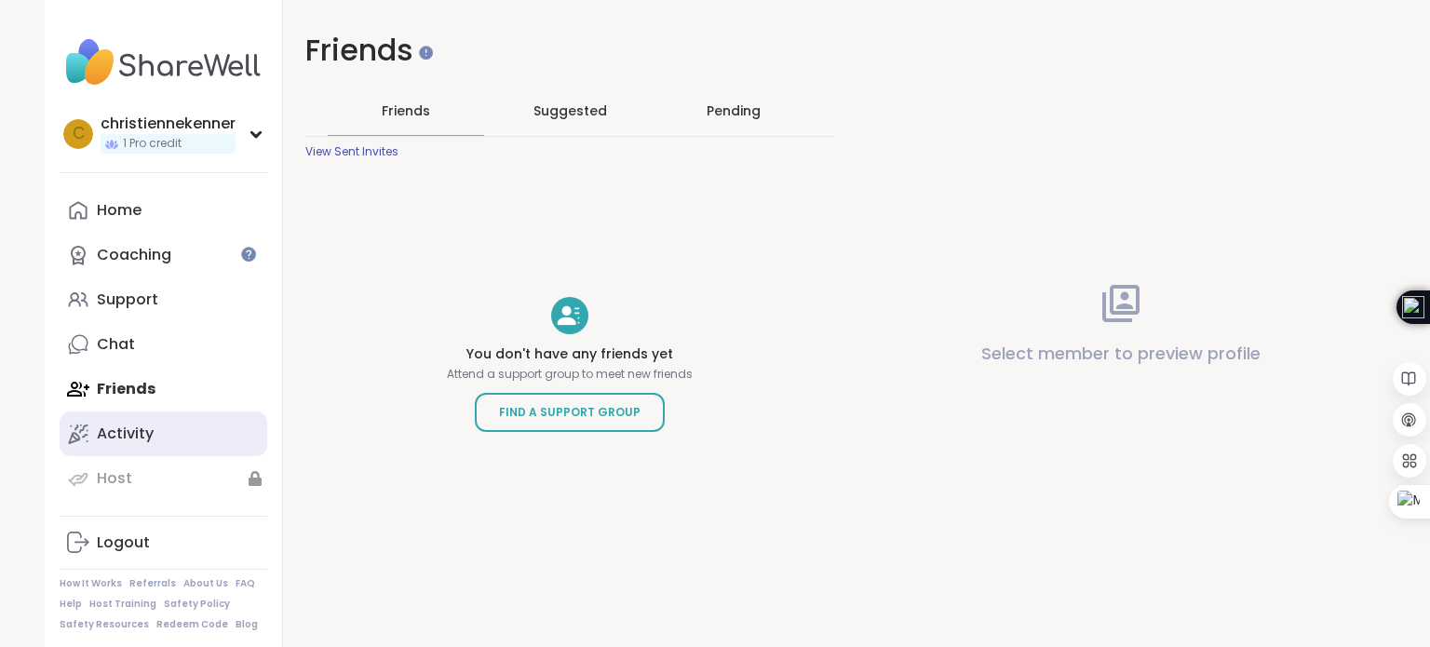
click at [121, 420] on link "Activity" at bounding box center [164, 433] width 208 height 45
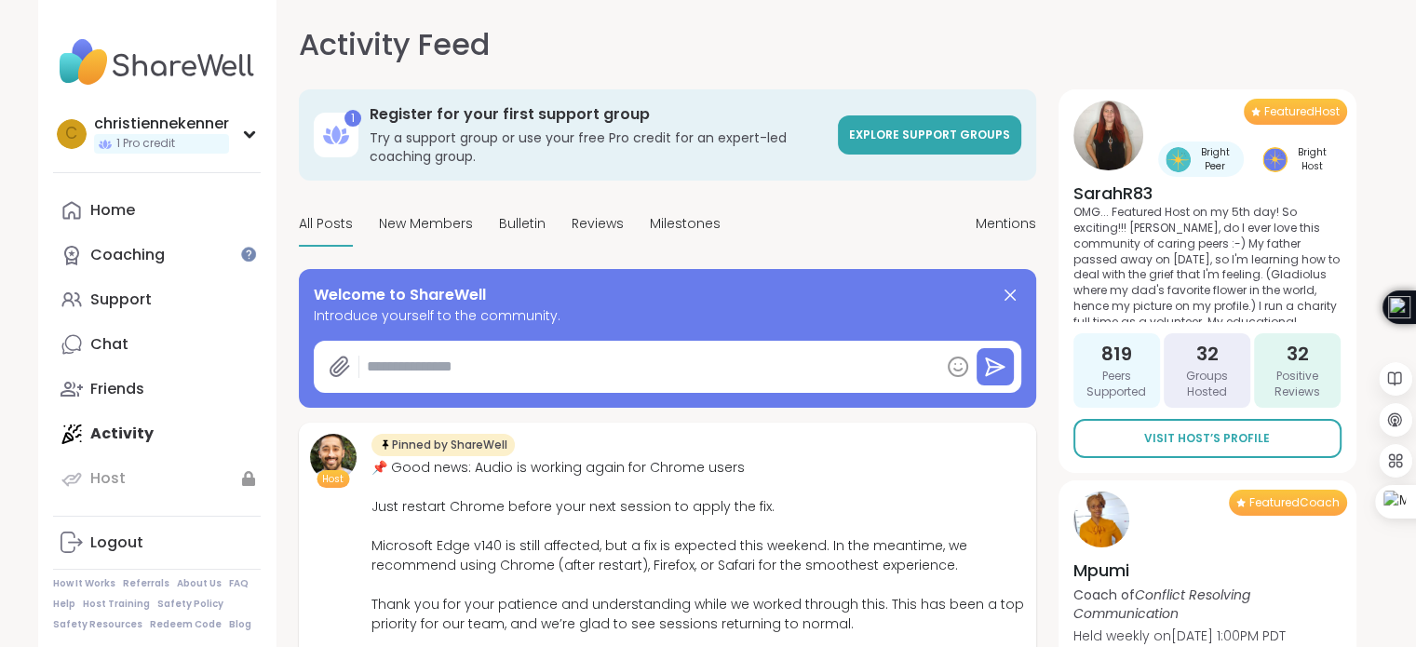
type textarea "*"
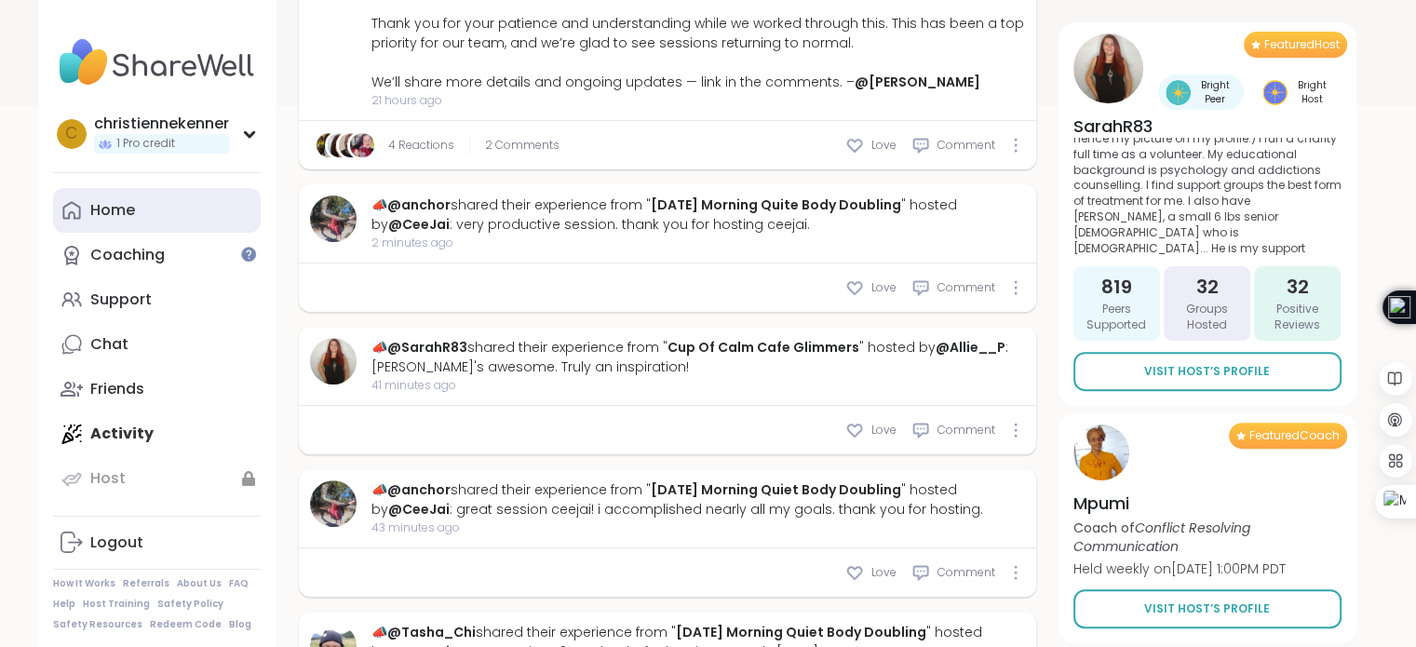
scroll to position [559, 0]
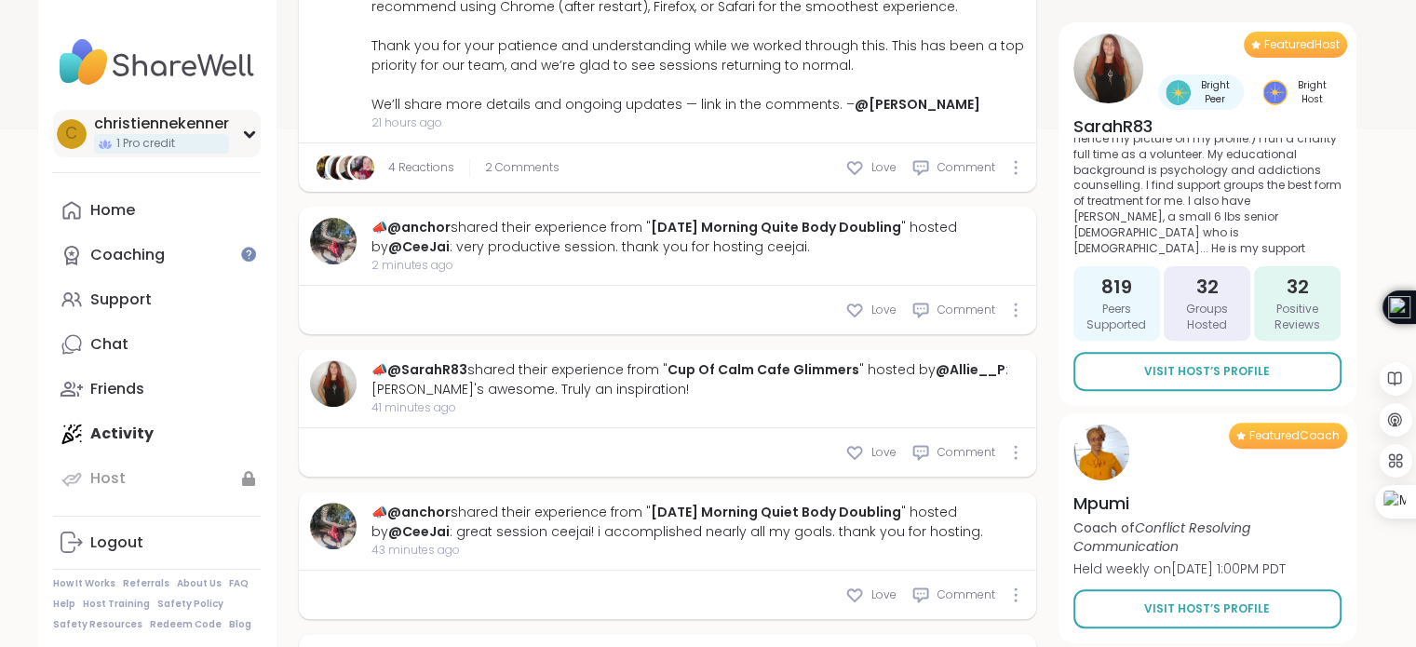
click at [249, 132] on icon at bounding box center [249, 133] width 15 height 9
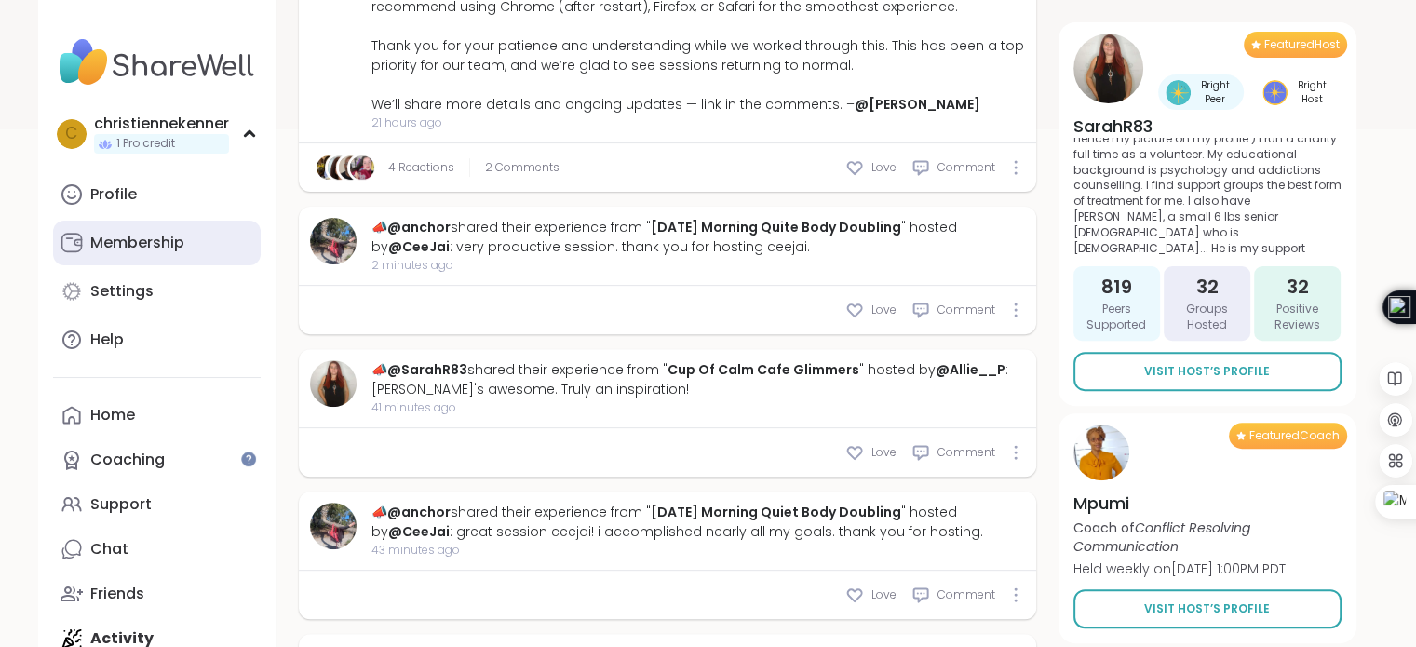
click at [154, 251] on div "Membership" at bounding box center [137, 243] width 94 height 20
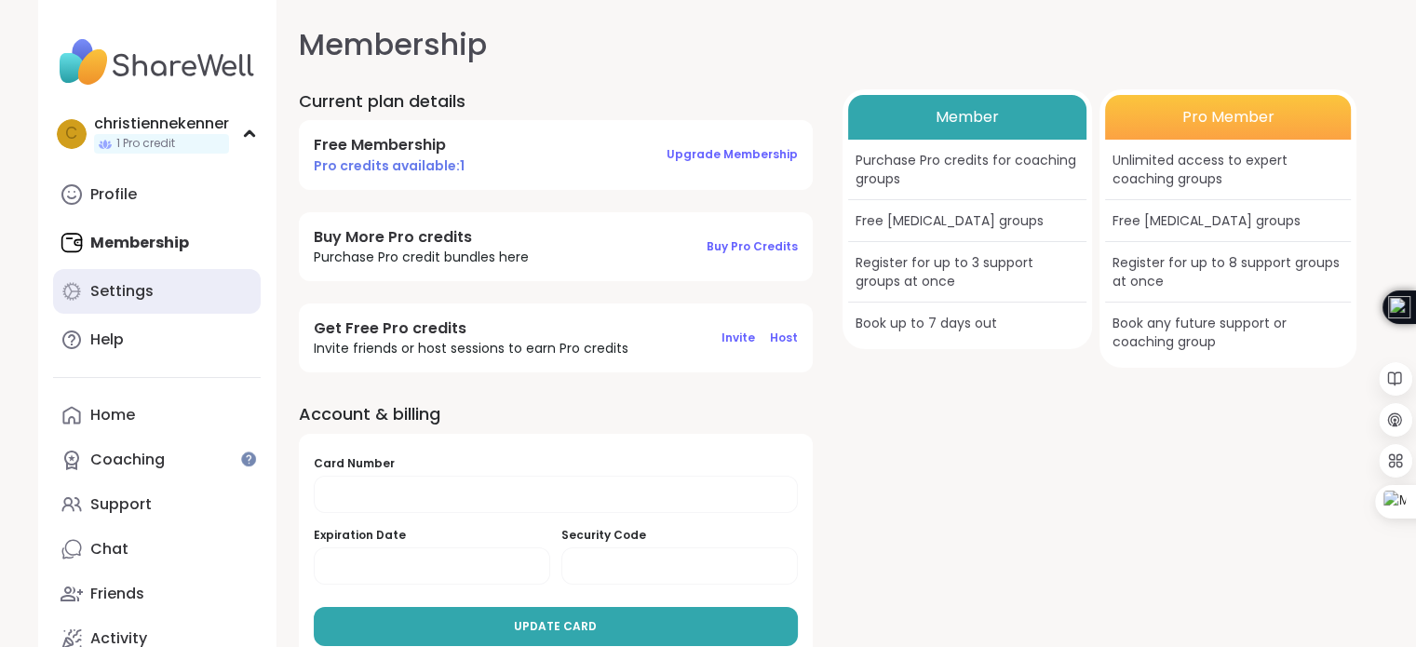
click at [151, 287] on link "Settings" at bounding box center [157, 291] width 208 height 45
select select "**"
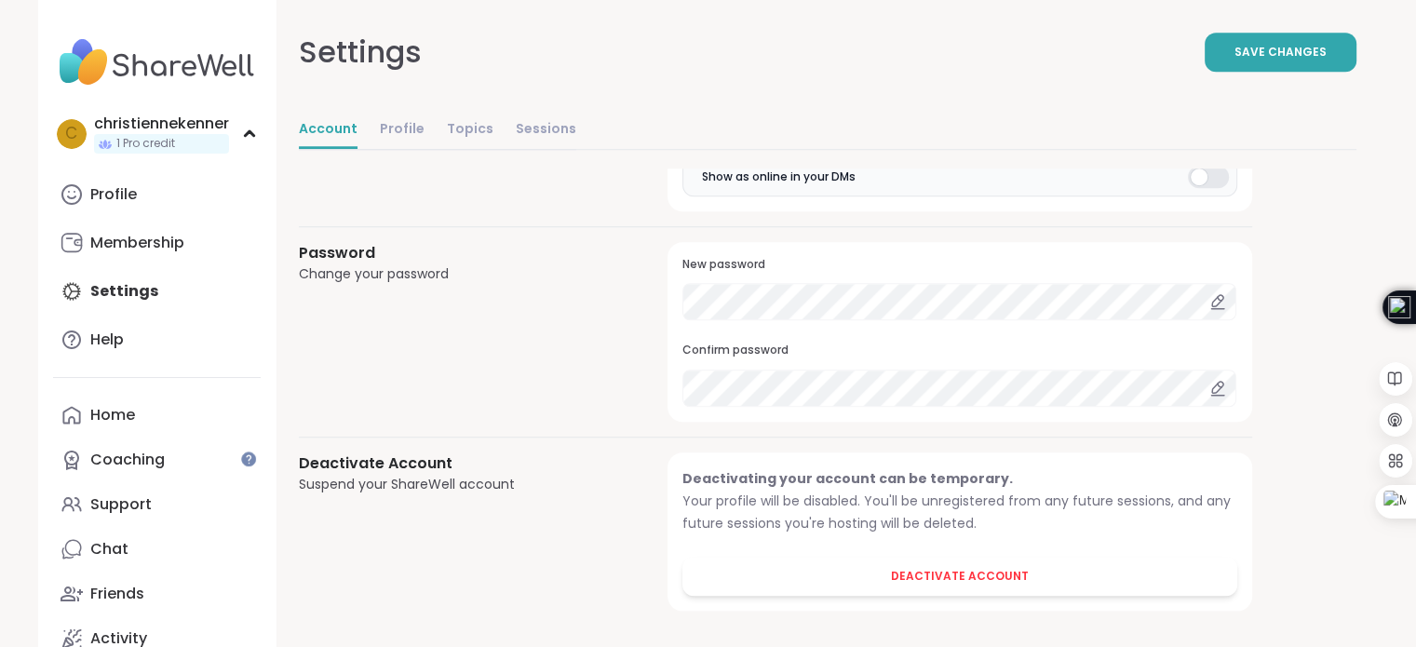
scroll to position [1620, 0]
click at [158, 330] on link "Help" at bounding box center [157, 339] width 208 height 45
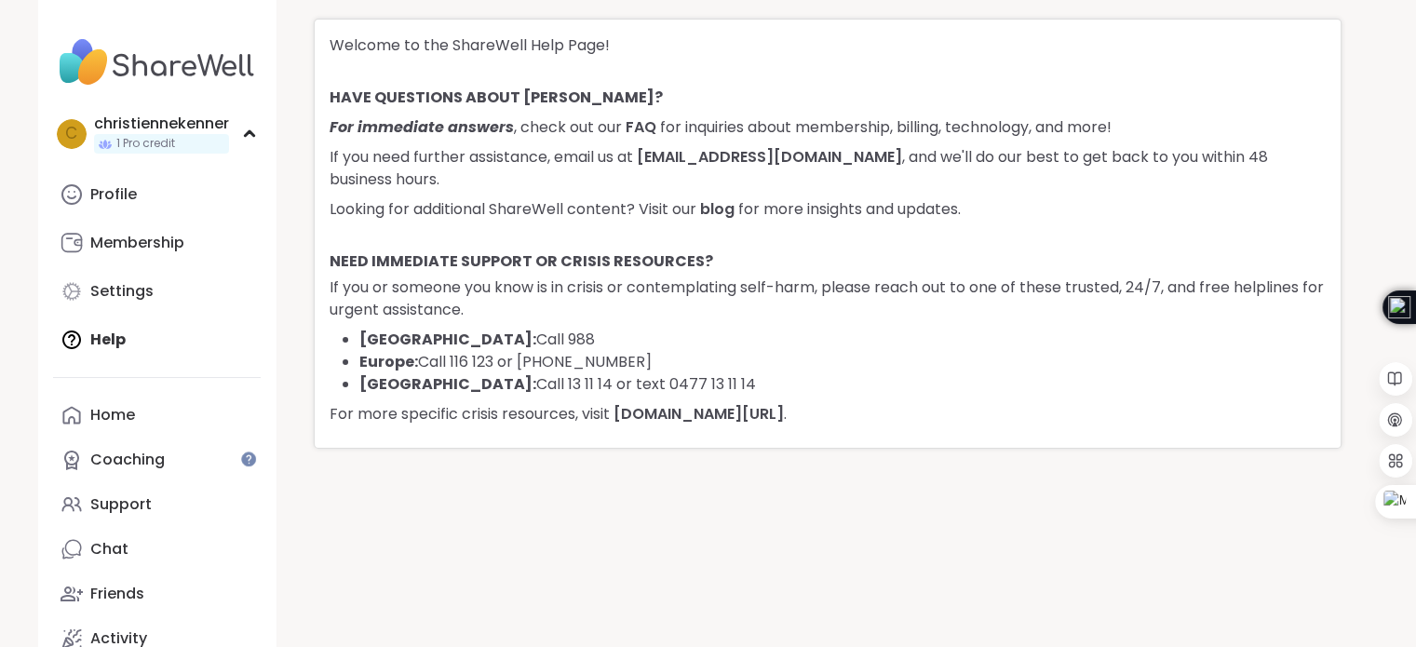
click at [149, 190] on link "Profile" at bounding box center [157, 194] width 208 height 45
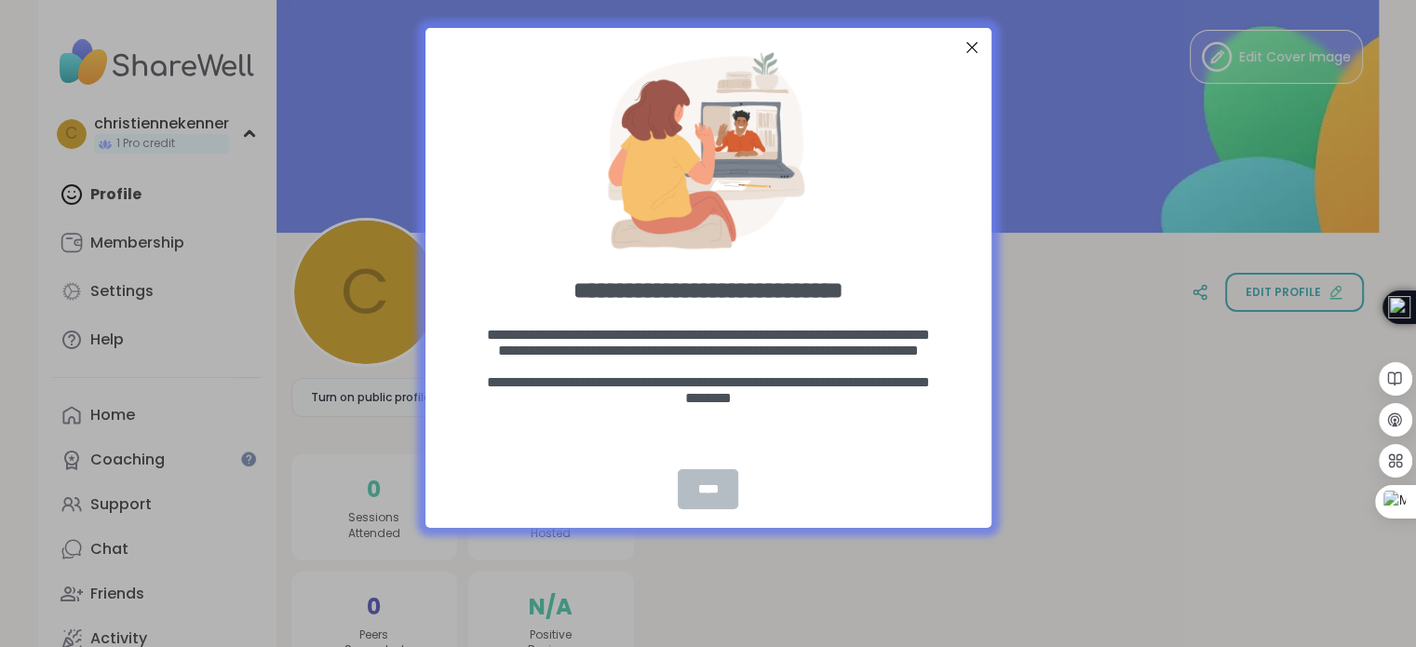
click at [706, 484] on div "****" at bounding box center [708, 489] width 61 height 40
click at [705, 483] on div "****" at bounding box center [708, 489] width 61 height 40
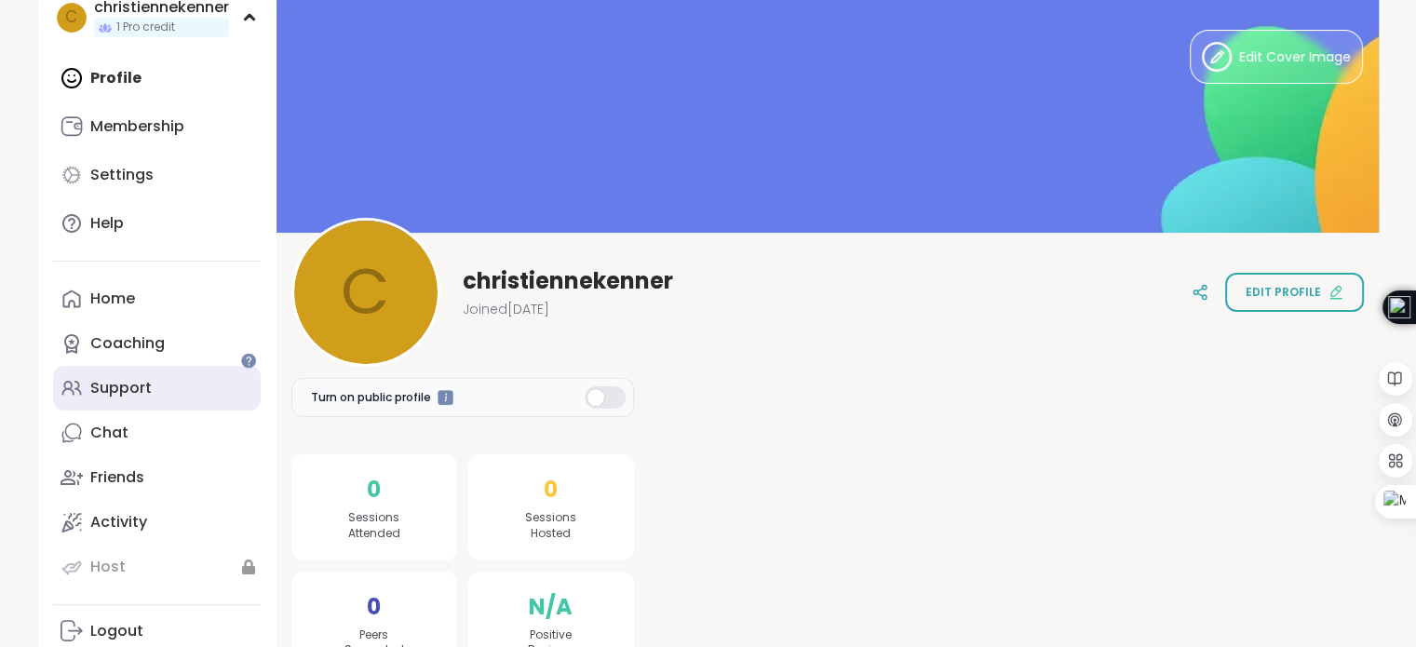
scroll to position [124, 0]
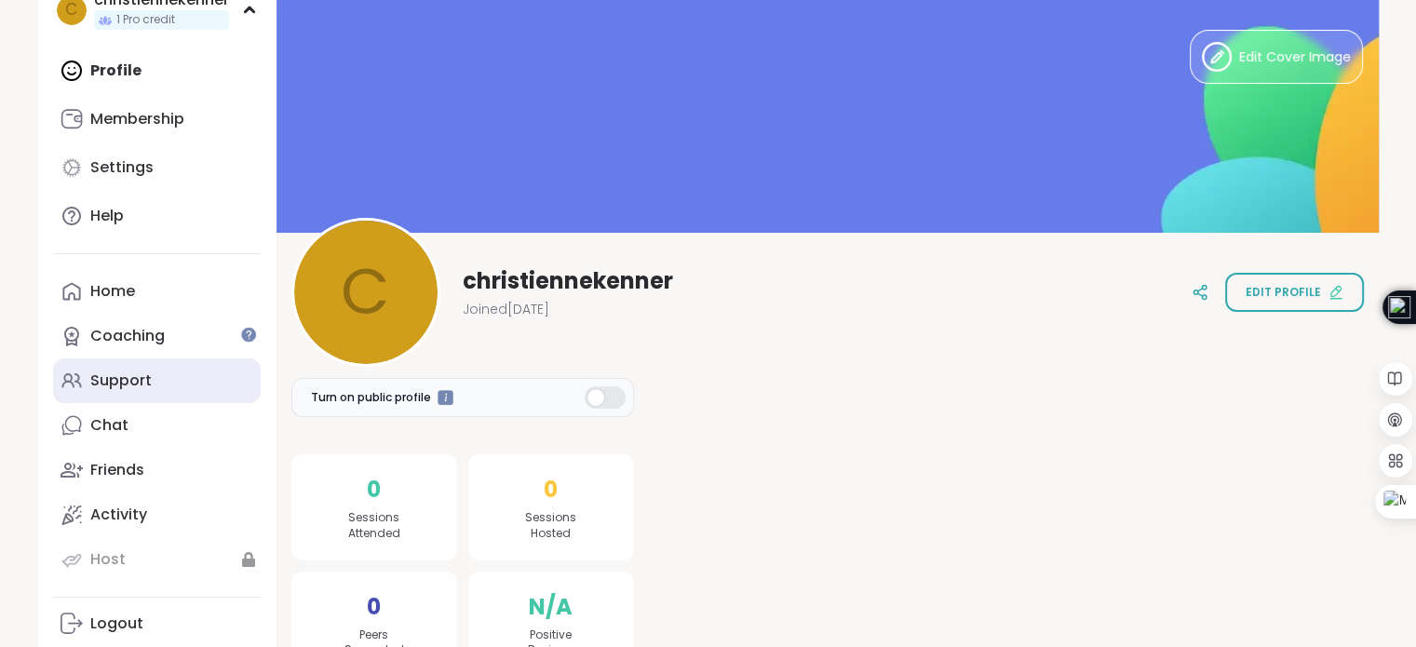
click at [186, 371] on link "Support" at bounding box center [157, 380] width 208 height 45
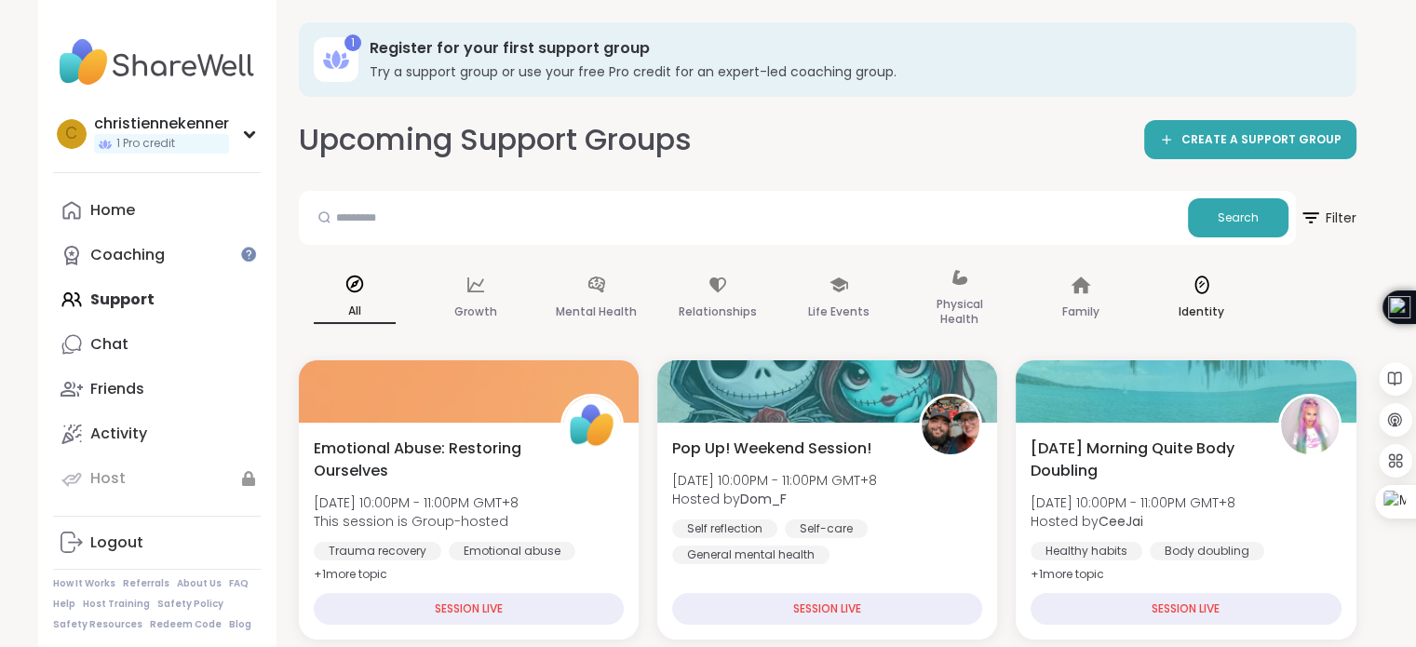
click at [1185, 292] on div "Identity" at bounding box center [1202, 298] width 112 height 93
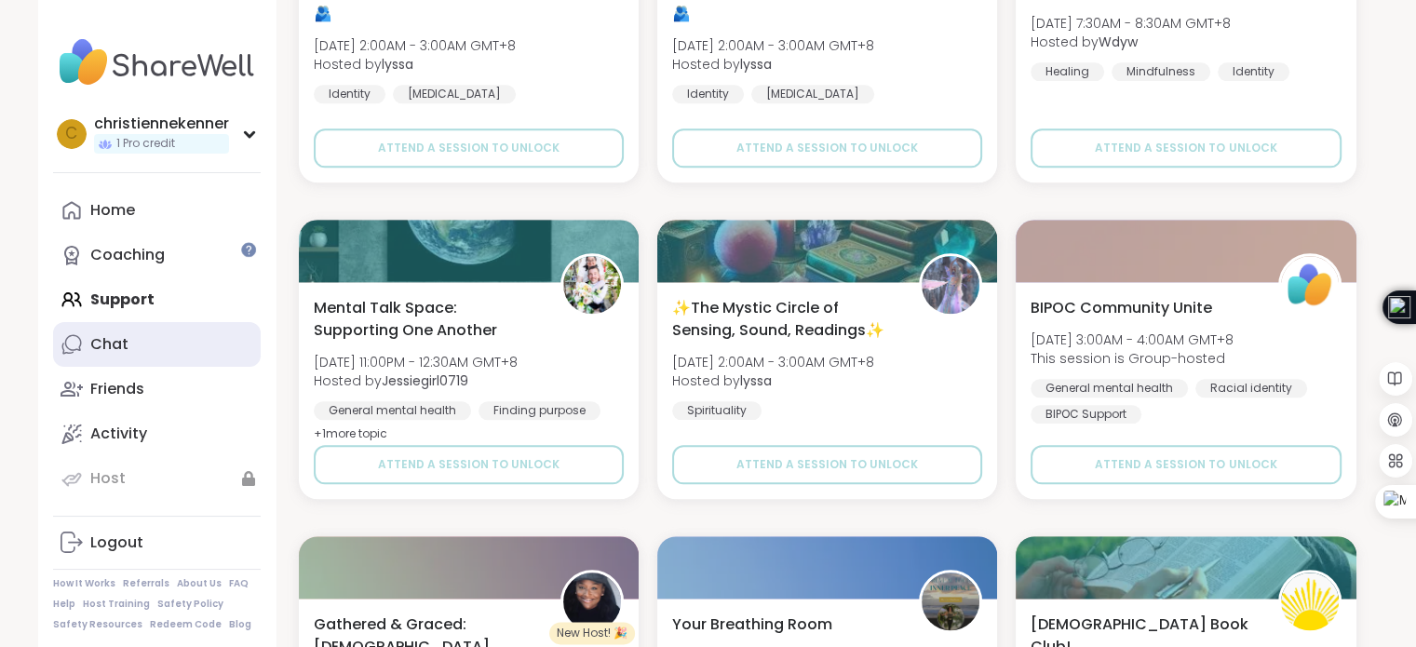
scroll to position [7, 0]
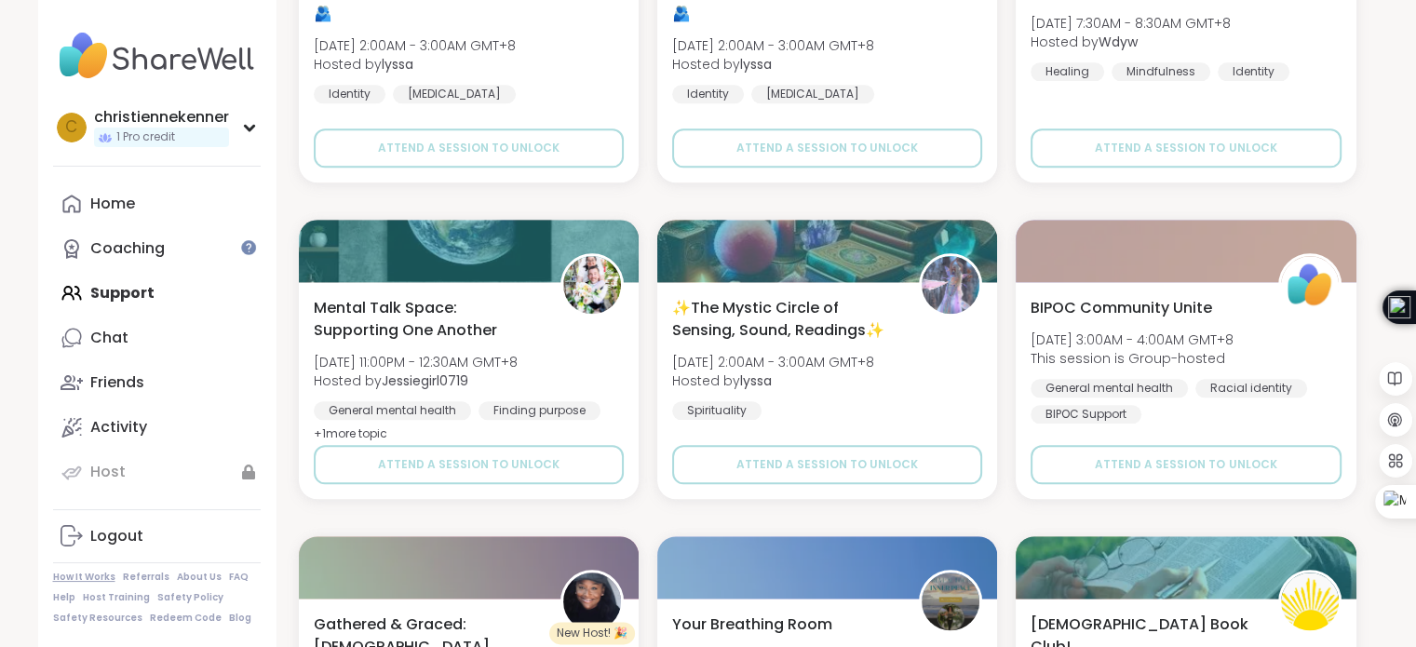
click at [93, 577] on link "How It Works" at bounding box center [84, 577] width 62 height 13
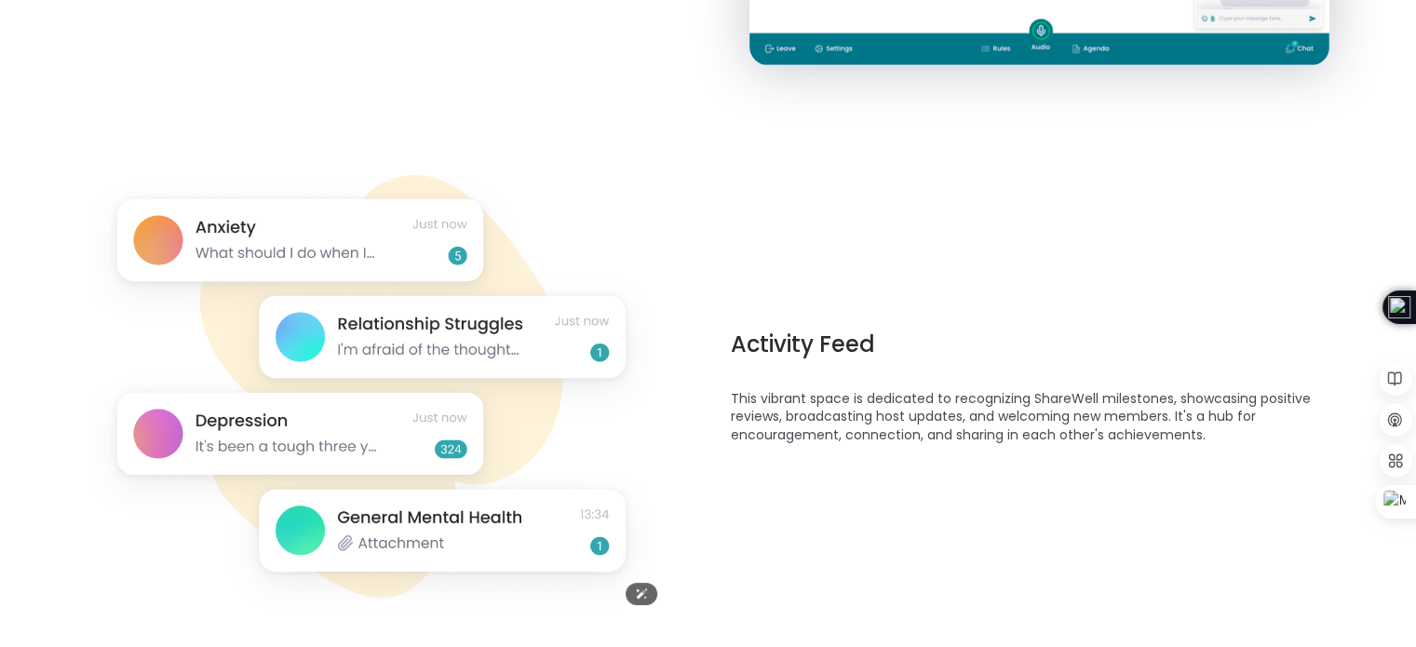
scroll to position [1024, 0]
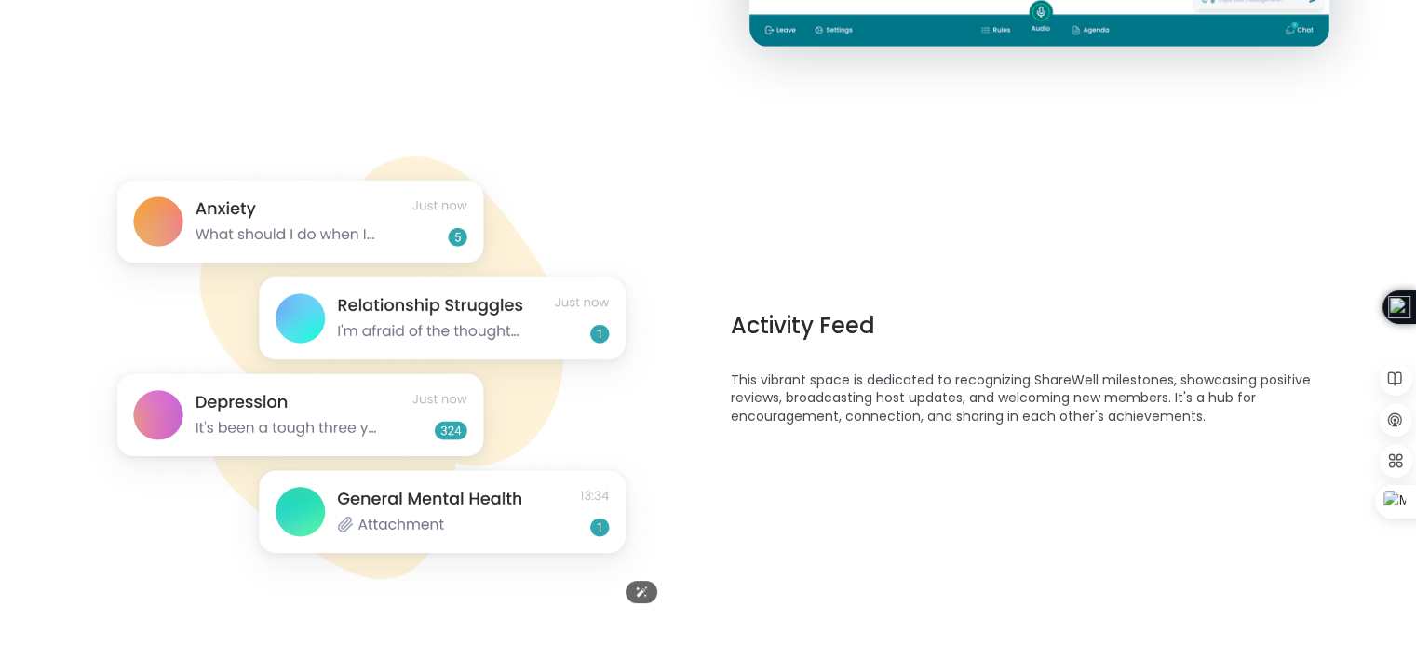
click at [382, 529] on img at bounding box center [377, 368] width 580 height 494
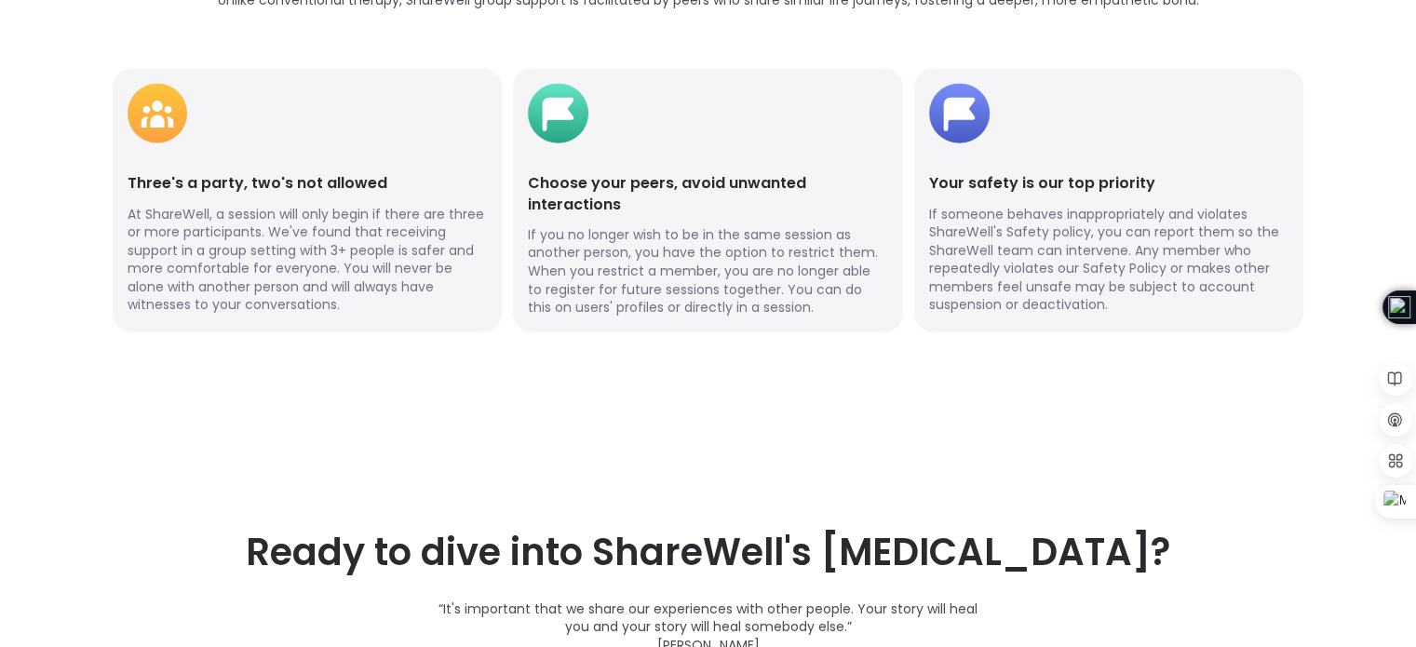
scroll to position [4468, 0]
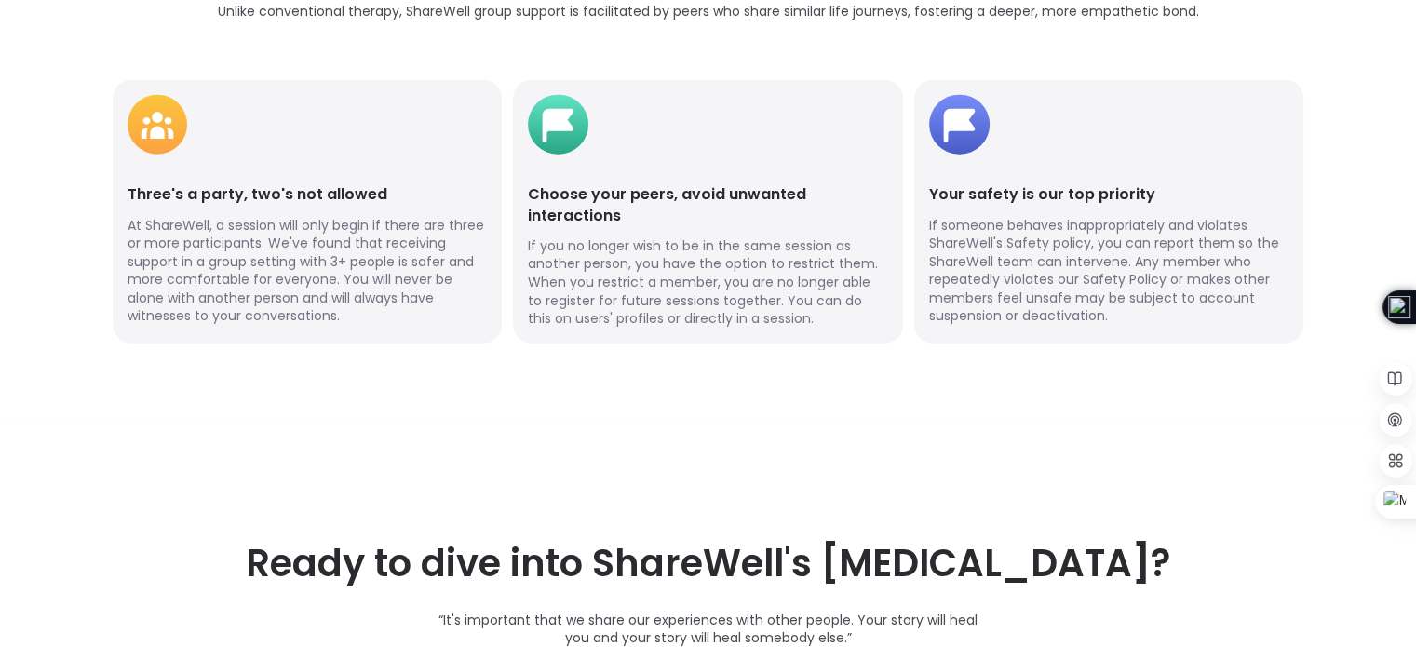
drag, startPoint x: 346, startPoint y: 630, endPoint x: 143, endPoint y: 691, distance: 211.8
drag, startPoint x: 143, startPoint y: 691, endPoint x: 826, endPoint y: 505, distance: 707.2
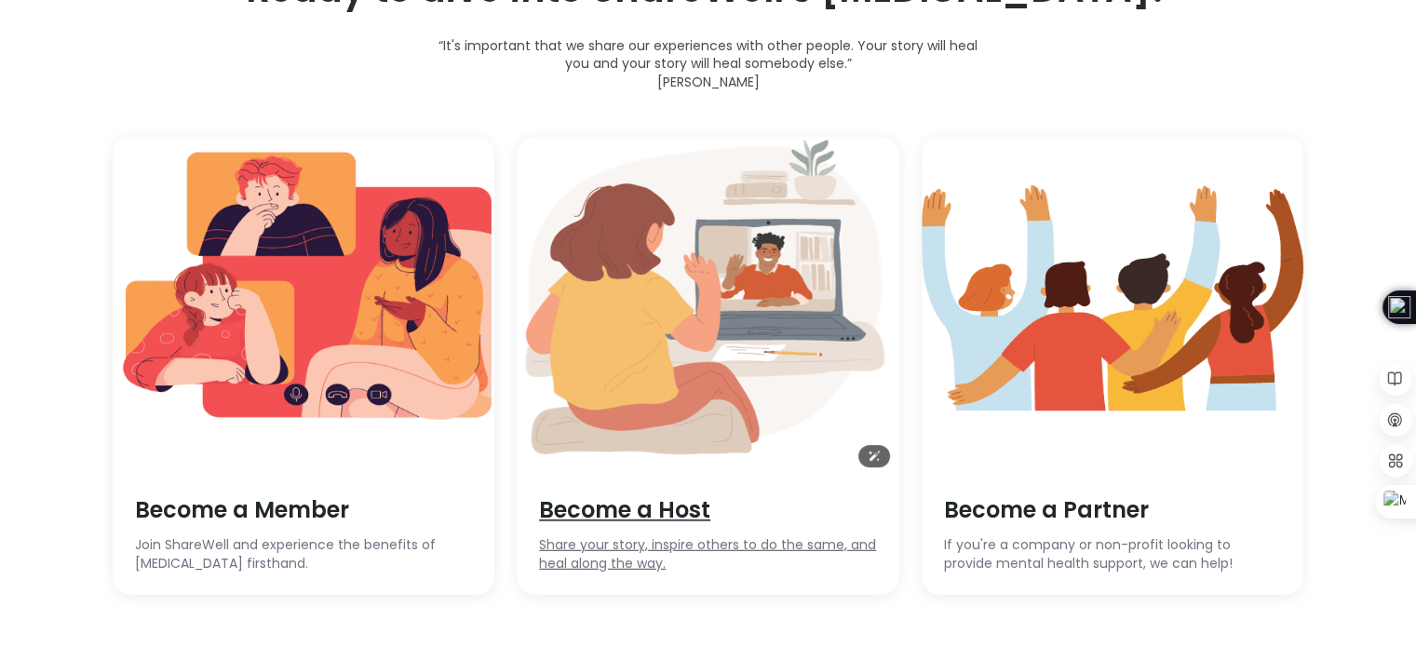
scroll to position [5057, 0]
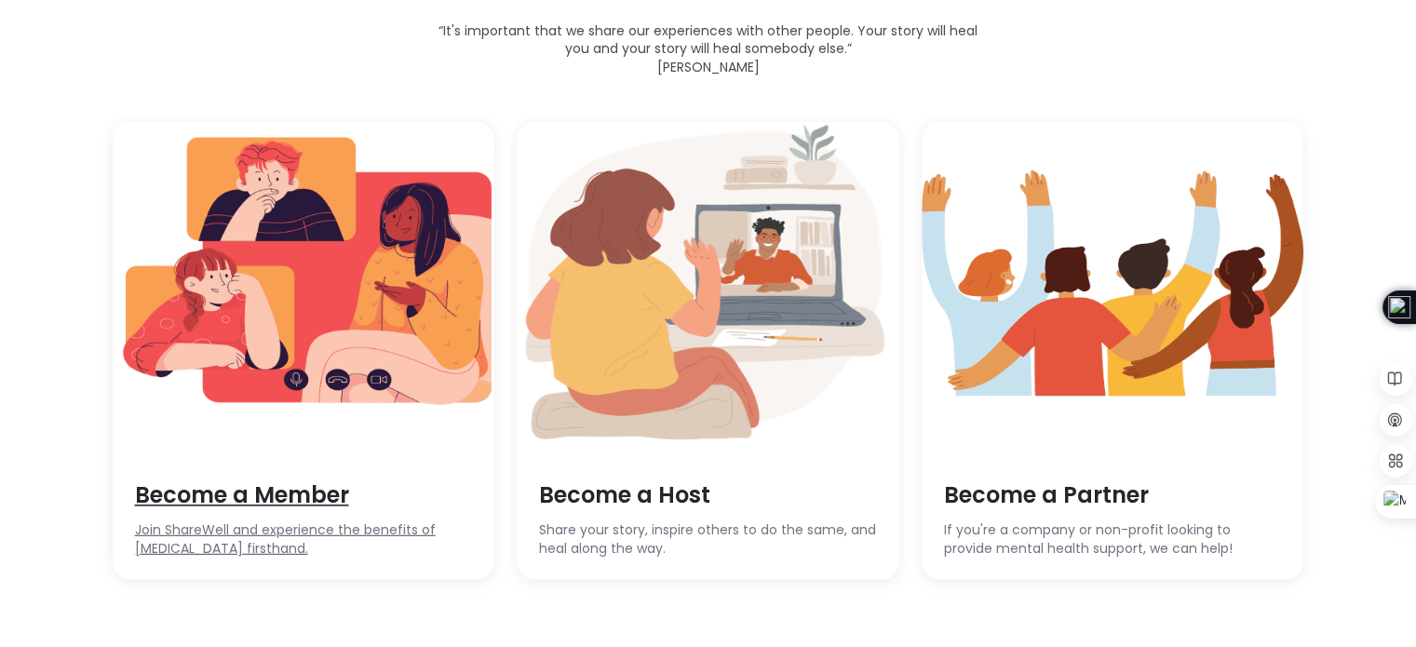
click at [327, 505] on span "Become a Member" at bounding box center [304, 495] width 338 height 32
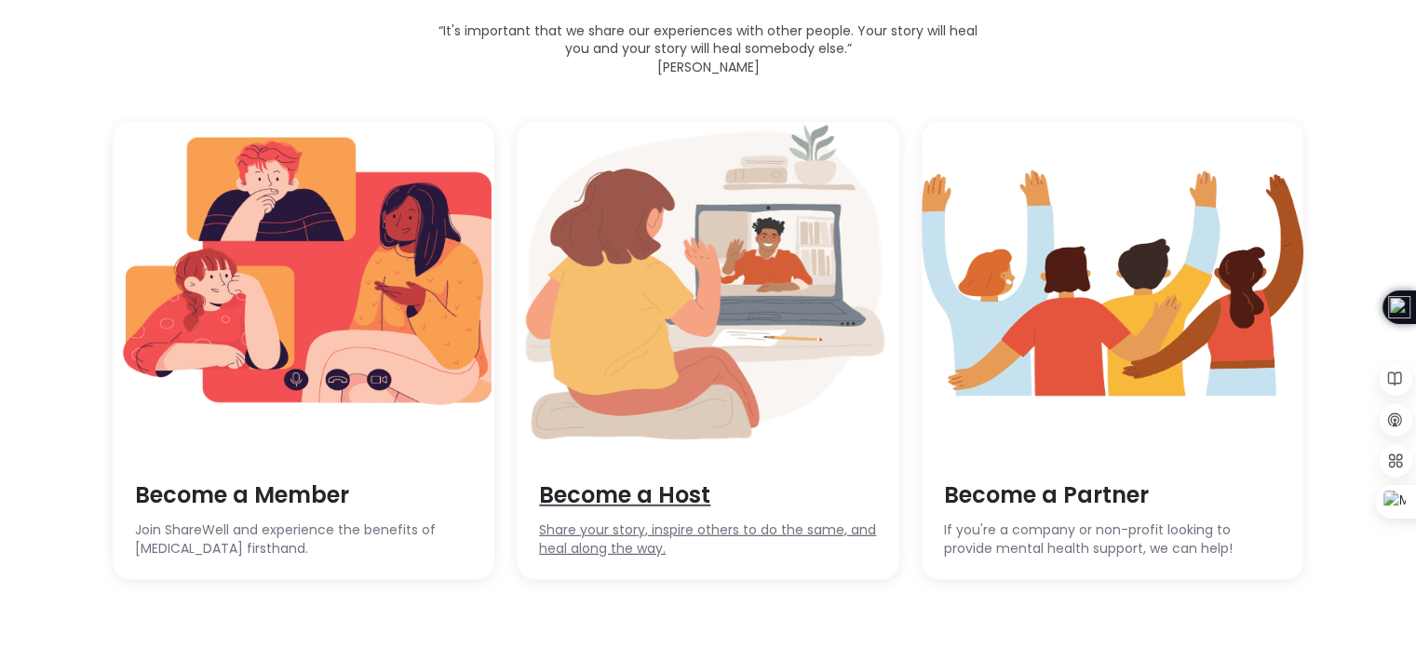
click at [638, 506] on span "Become a Host" at bounding box center [708, 495] width 338 height 32
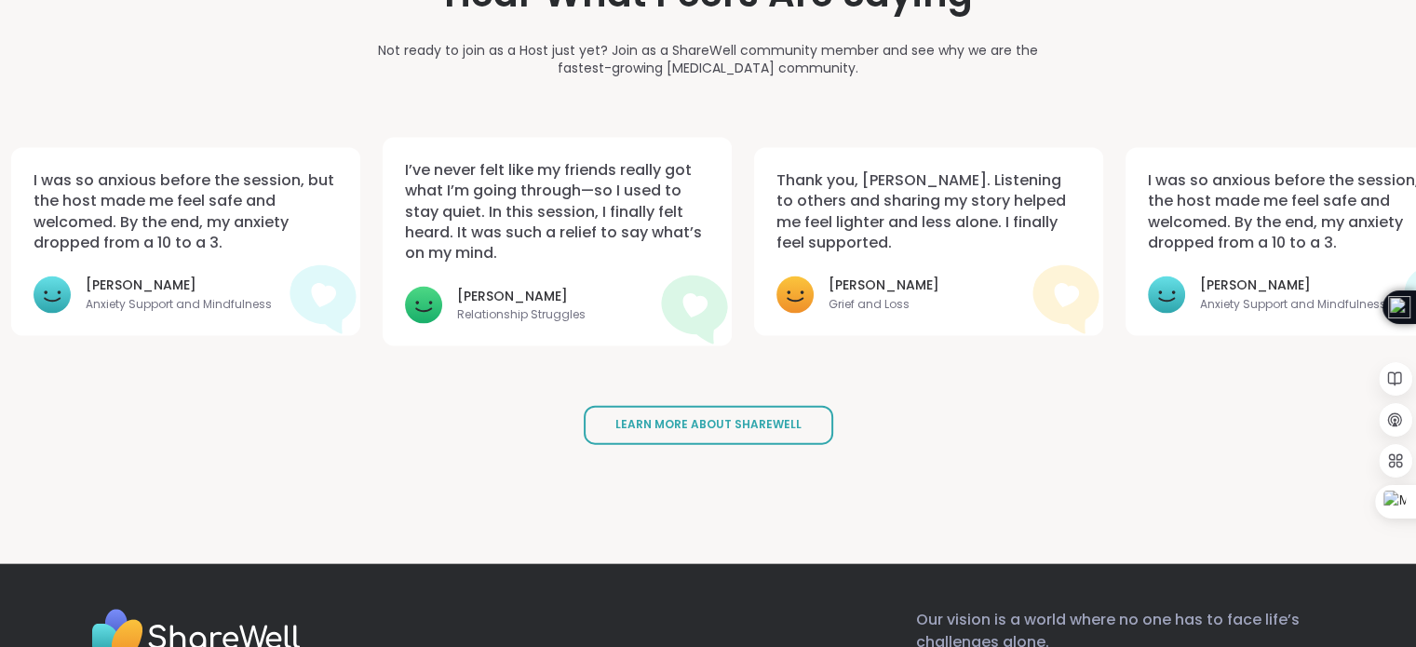
scroll to position [4033, 0]
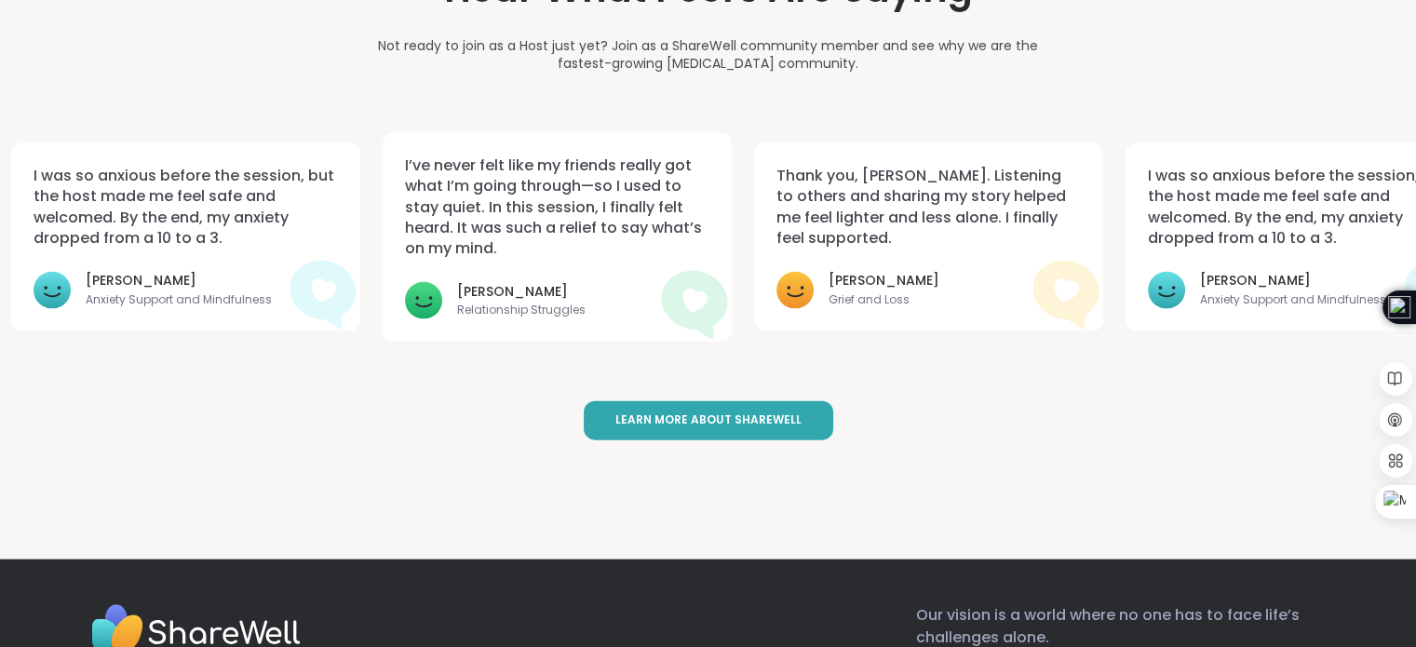
click at [714, 412] on span "Learn More About ShareWell" at bounding box center [708, 420] width 186 height 16
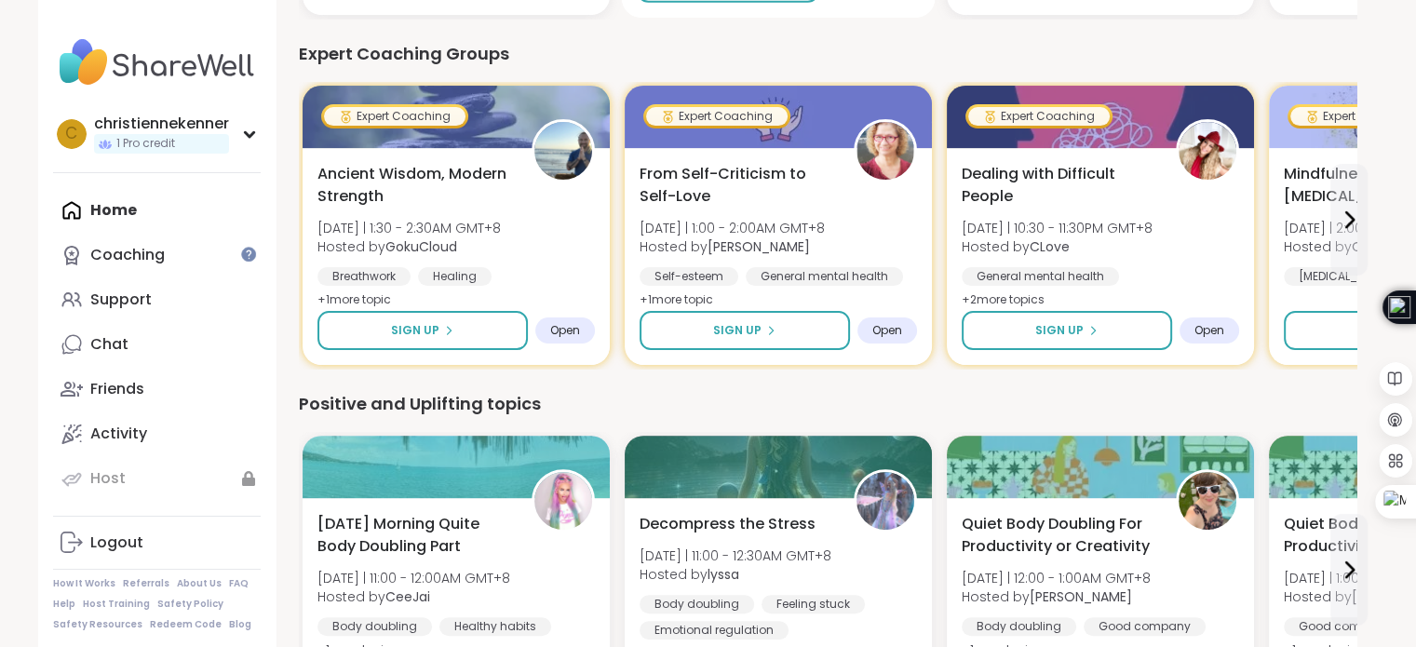
scroll to position [527, 0]
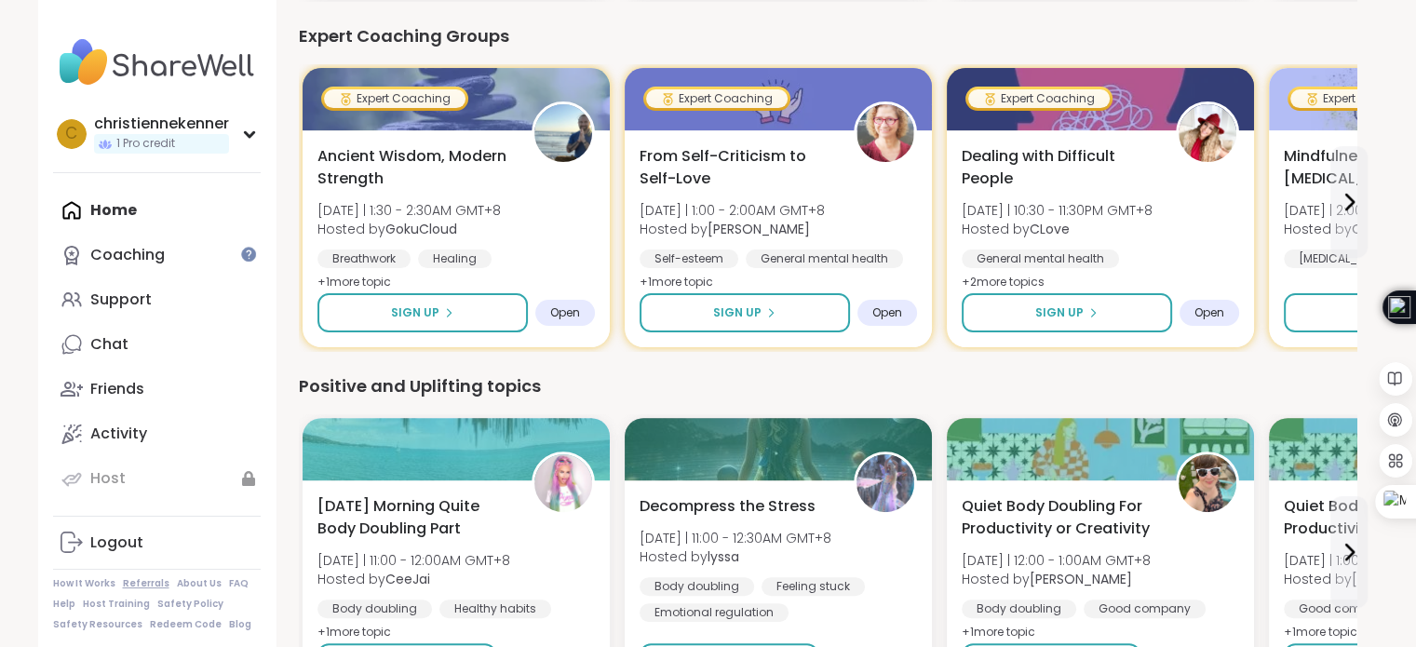
click at [138, 581] on link "Referrals" at bounding box center [146, 583] width 47 height 13
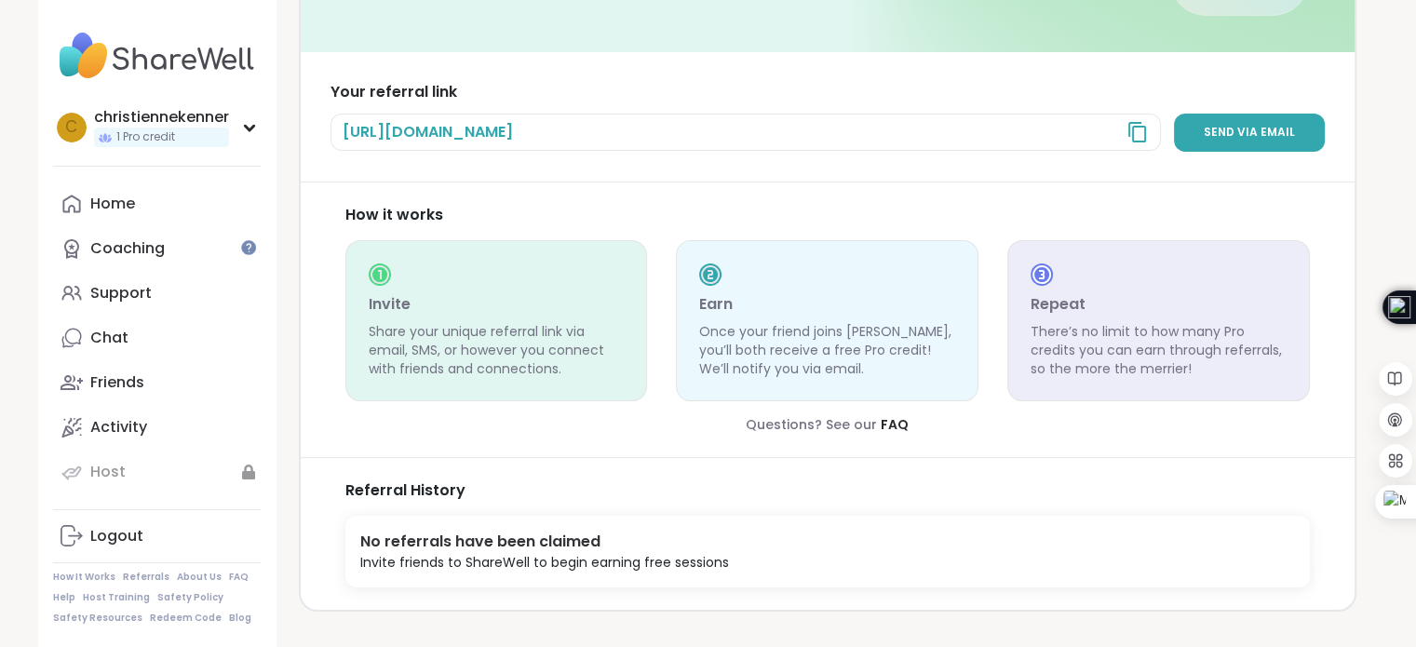
scroll to position [238, 0]
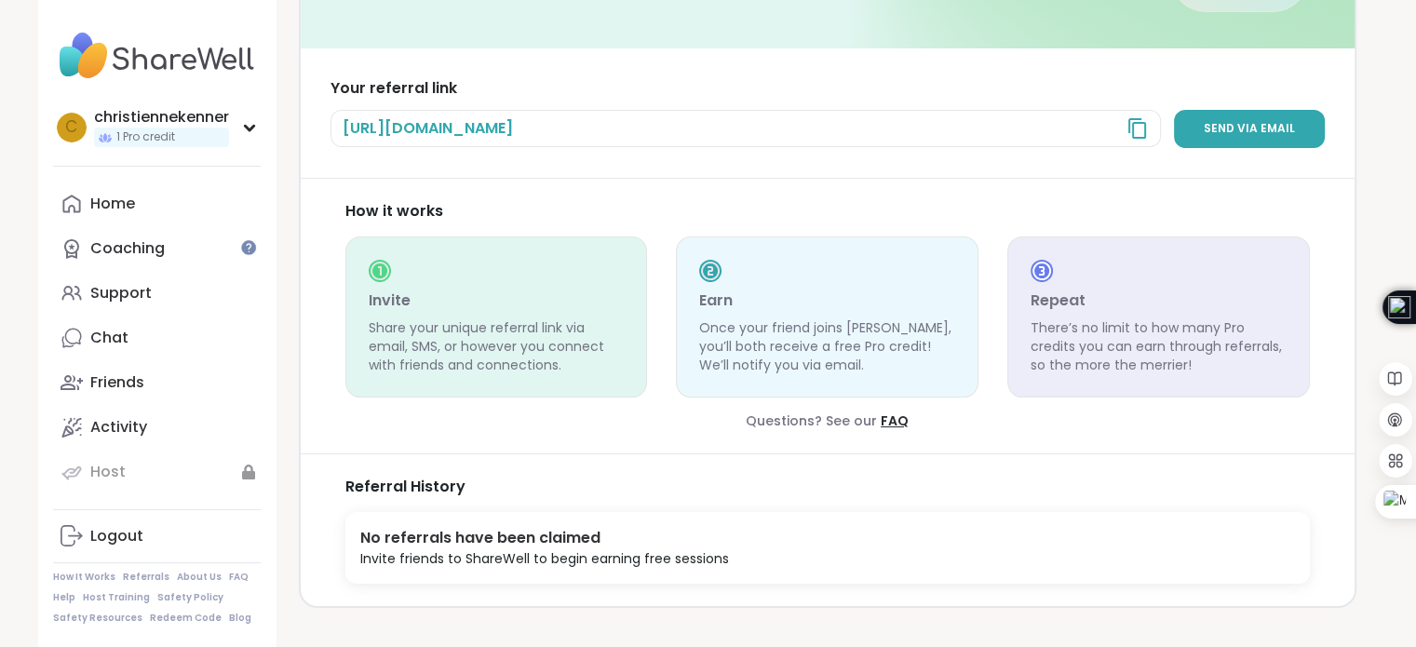
click at [901, 418] on link "FAQ" at bounding box center [895, 420] width 28 height 19
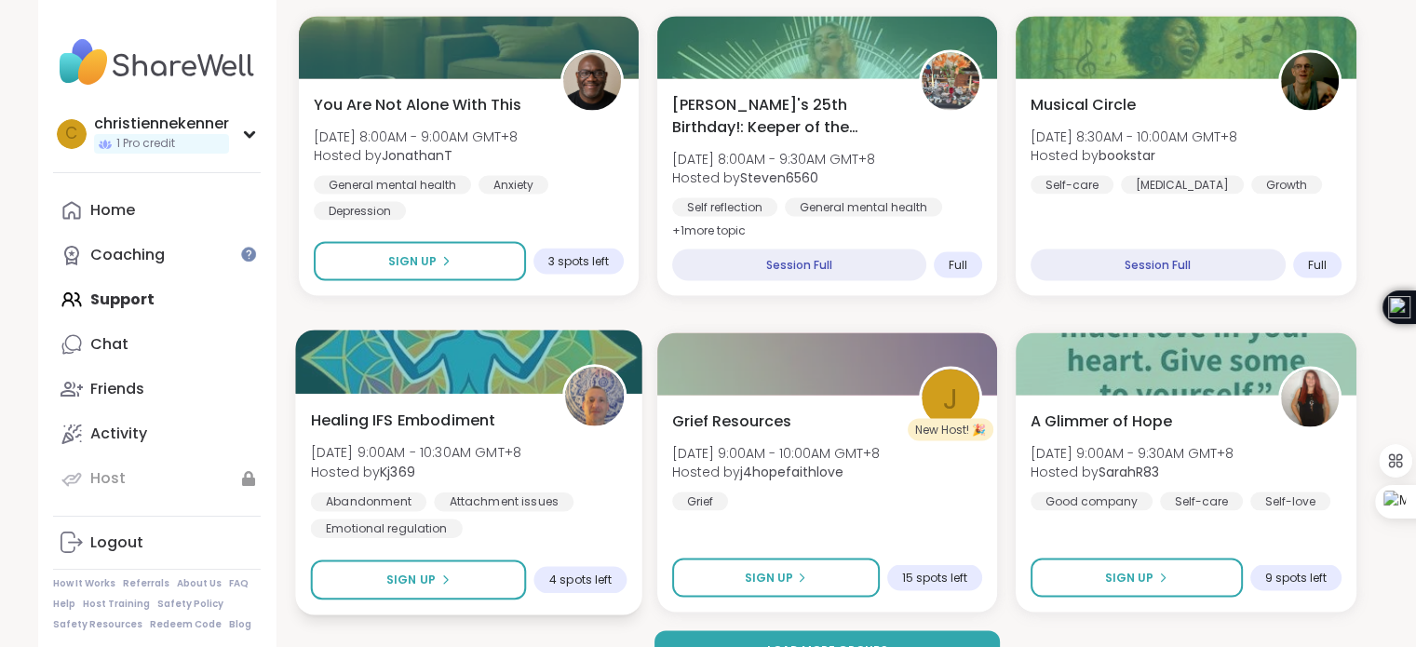
scroll to position [3549, 0]
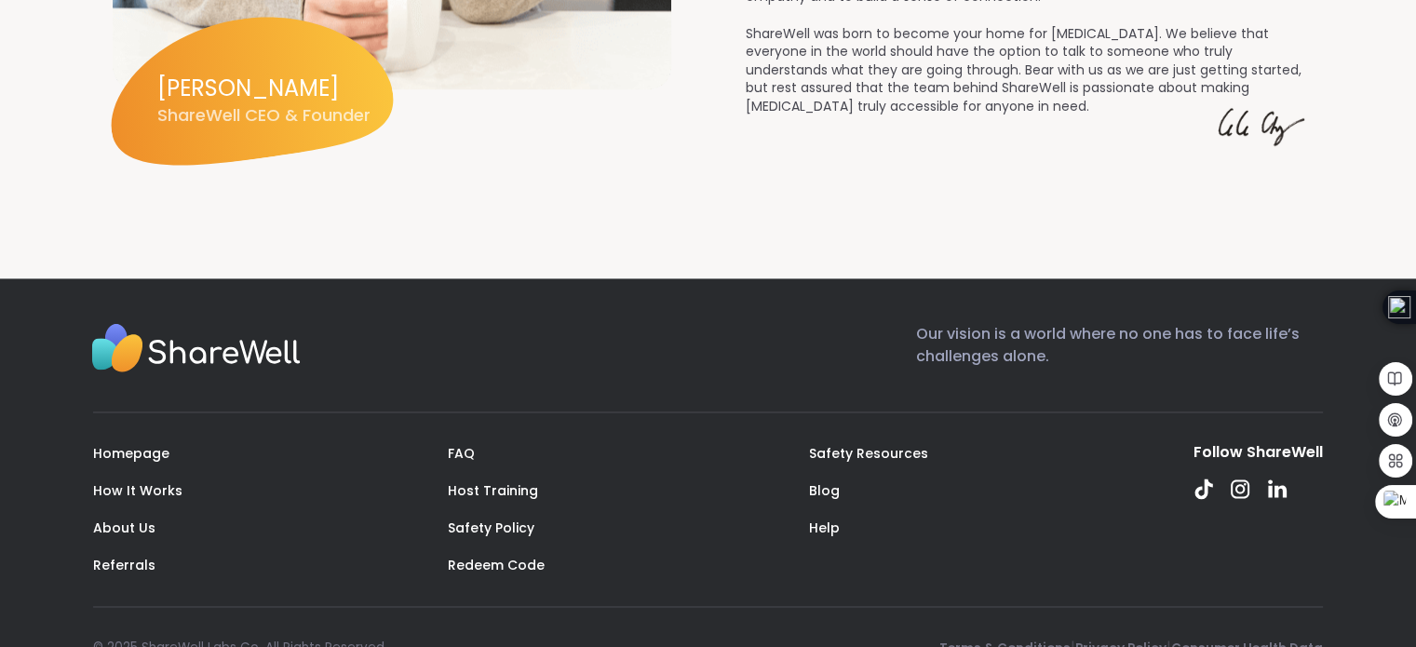
scroll to position [2761, 0]
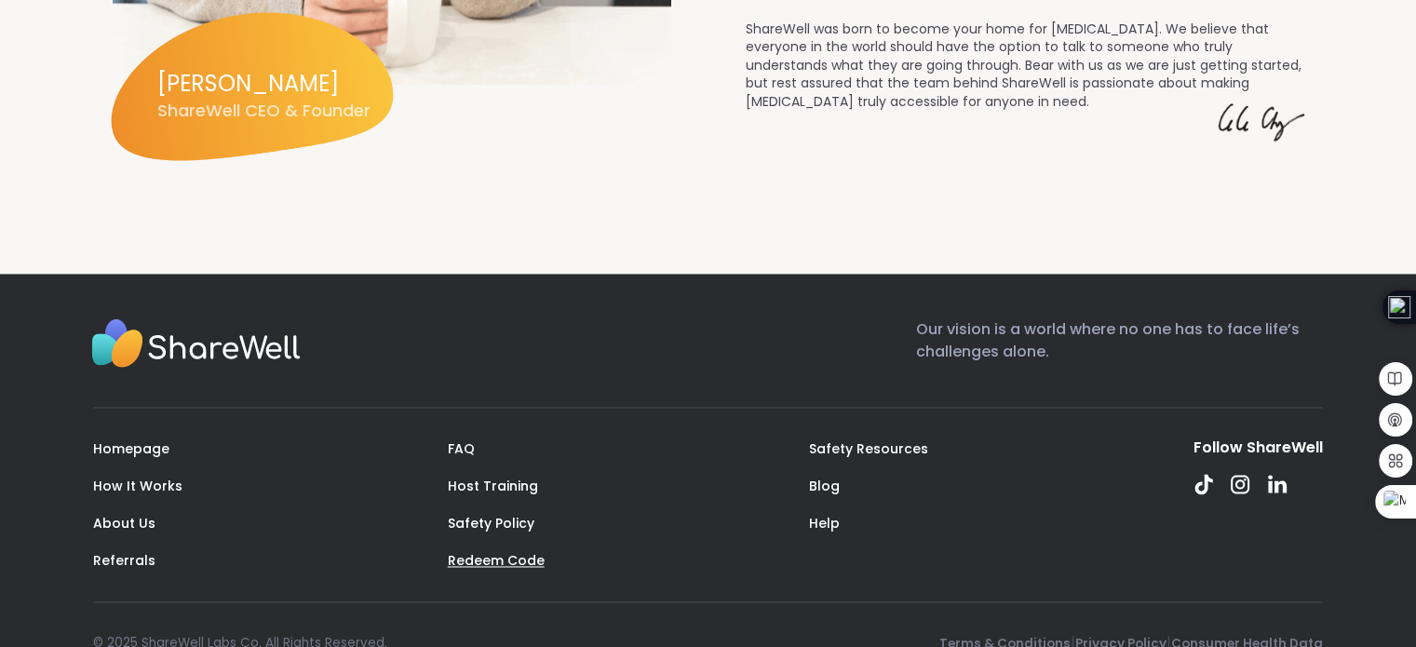
click at [496, 551] on link "Redeem Code" at bounding box center [496, 560] width 97 height 19
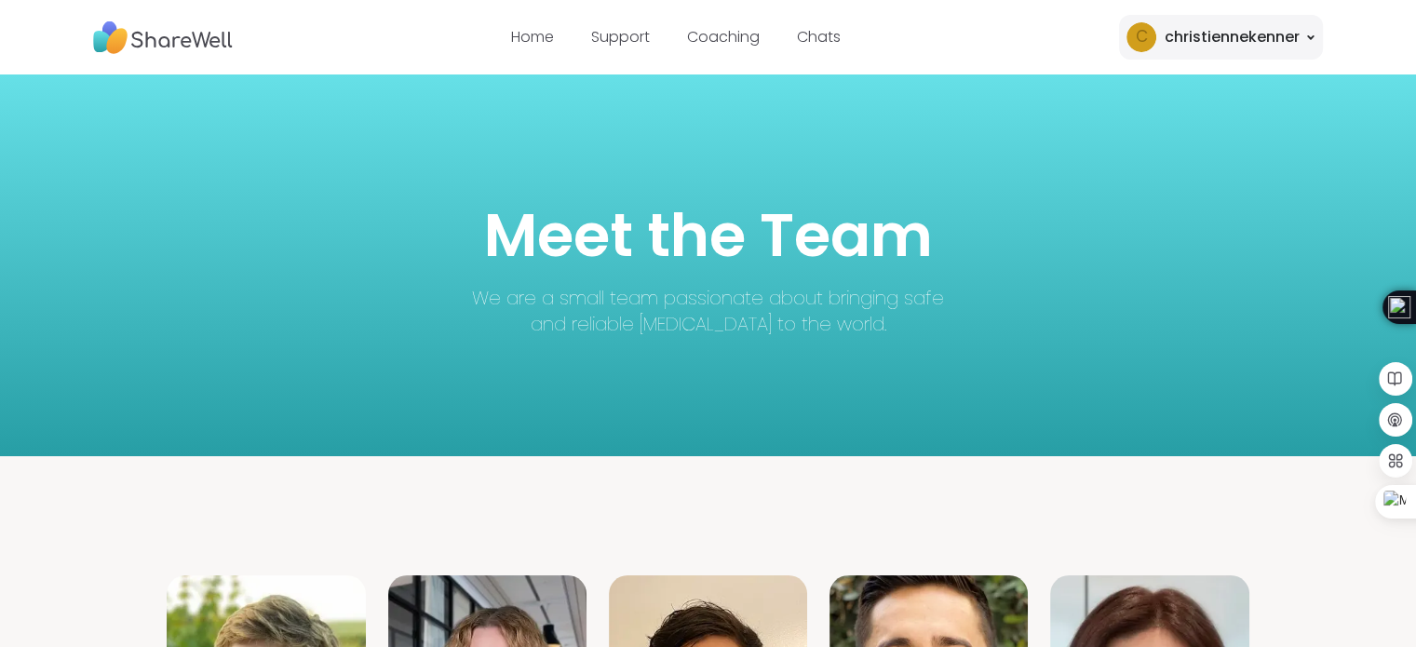
scroll to position [14, 0]
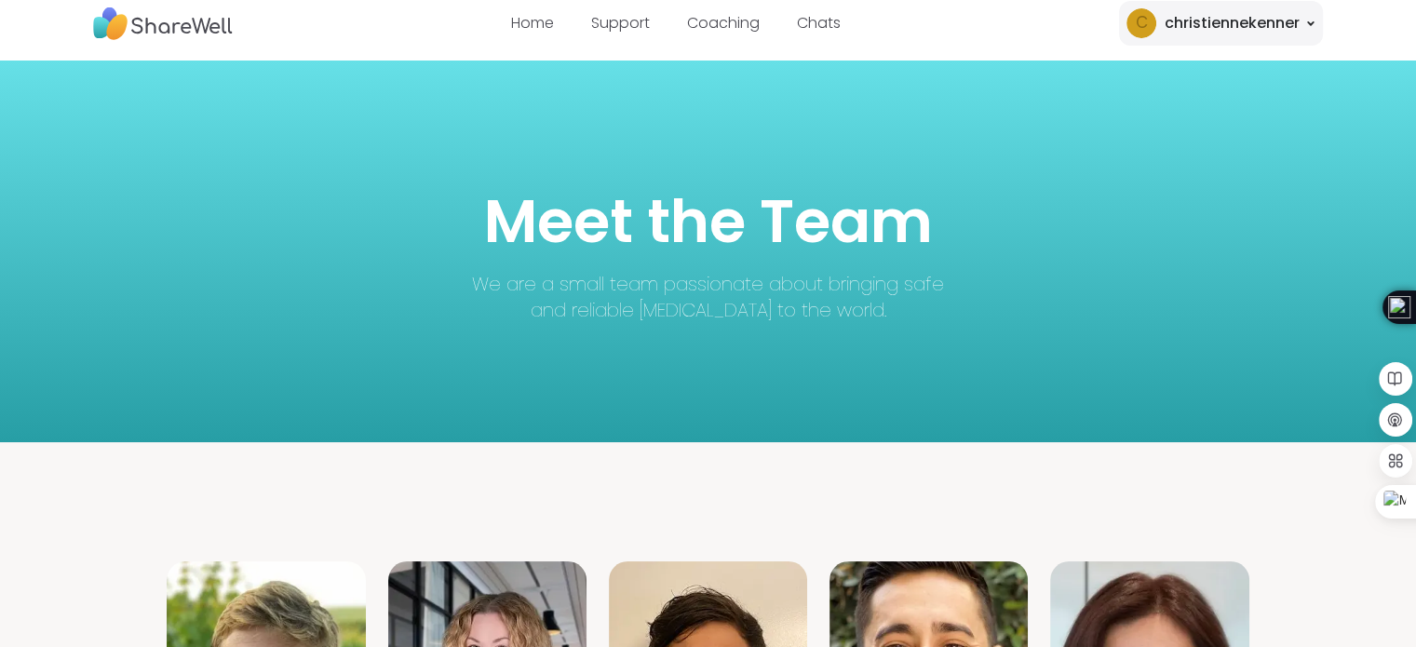
click at [1312, 15] on div "c christiennekenner" at bounding box center [1221, 23] width 204 height 45
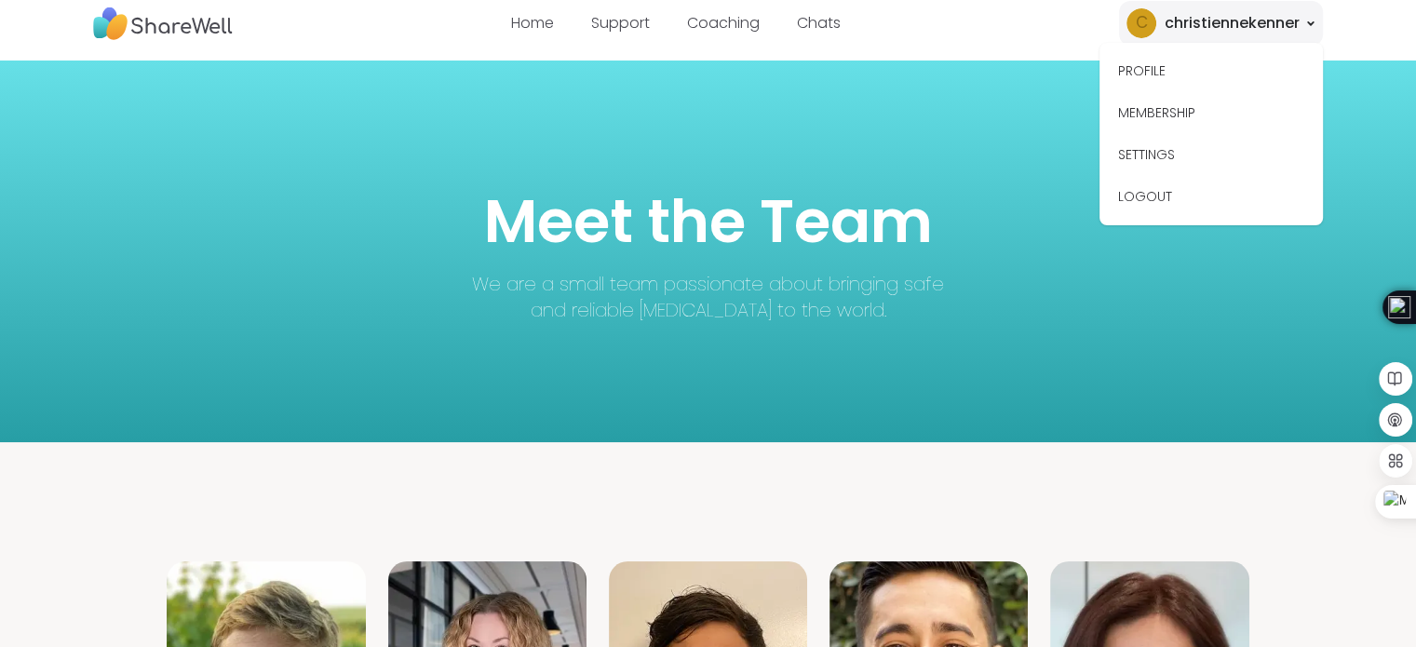
click at [1312, 15] on div "c christiennekenner" at bounding box center [1221, 23] width 204 height 45
